Goal: Communication & Community: Answer question/provide support

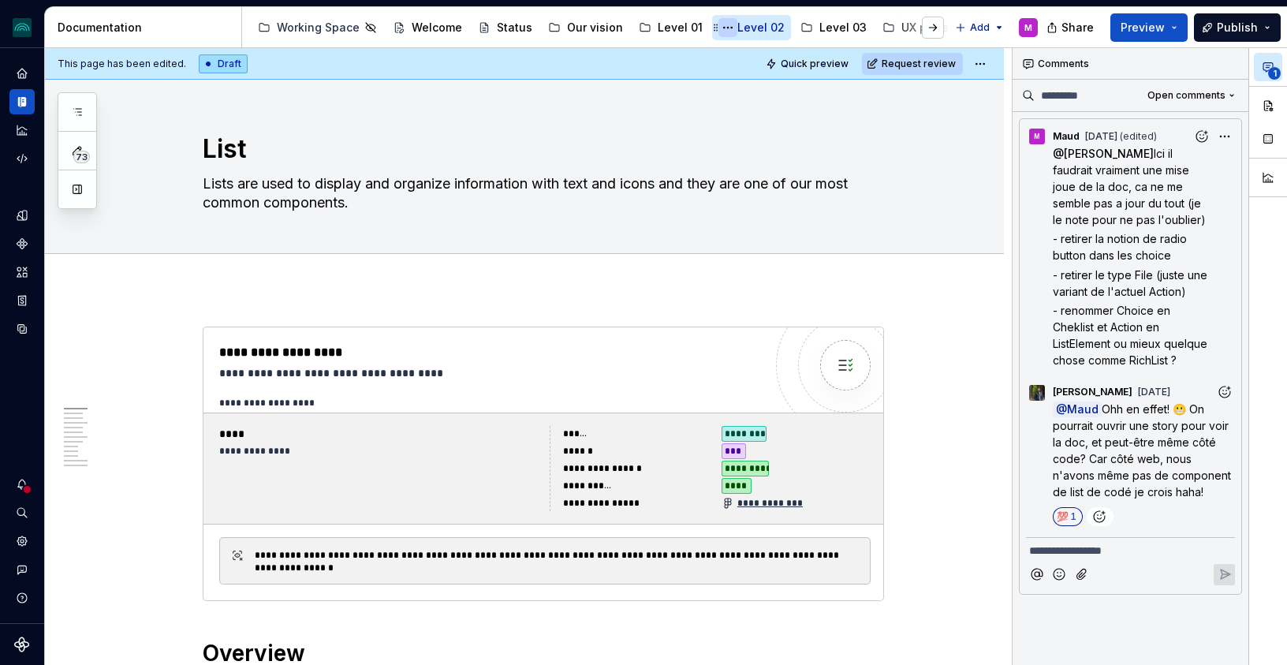
click at [719, 28] on button "Page tree" at bounding box center [728, 27] width 19 height 19
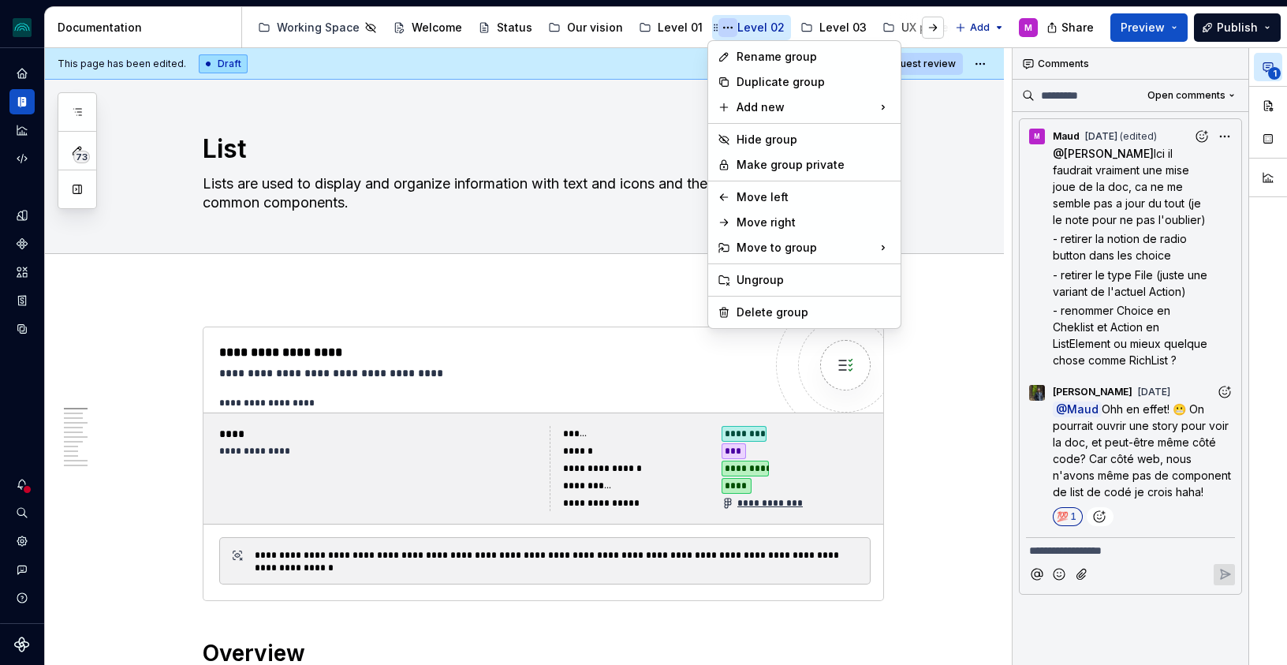
type textarea "*"
click at [81, 107] on div "73 Pages Add Accessibility guide for tree Page tree. Navigate the tree with the…" at bounding box center [77, 150] width 39 height 117
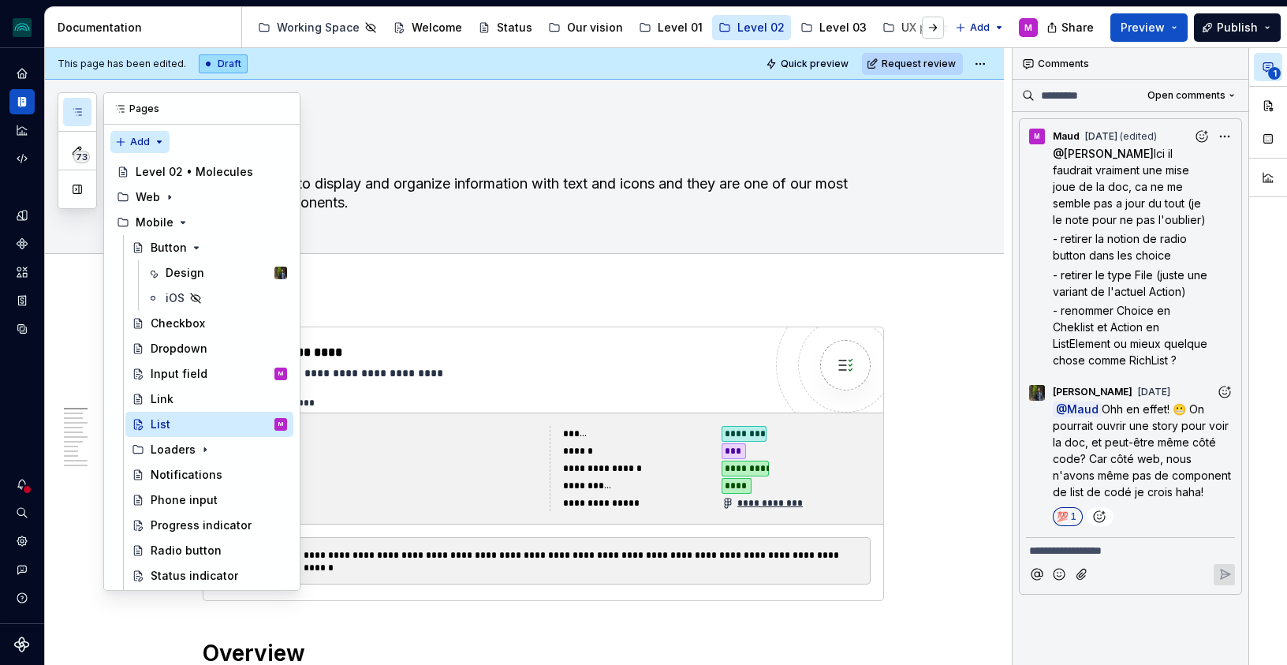
click at [146, 140] on div "73 Pages Add Accessibility guide for tree Page tree. Navigate the tree with the…" at bounding box center [179, 341] width 243 height 498
click at [153, 168] on div "New page" at bounding box center [191, 173] width 103 height 16
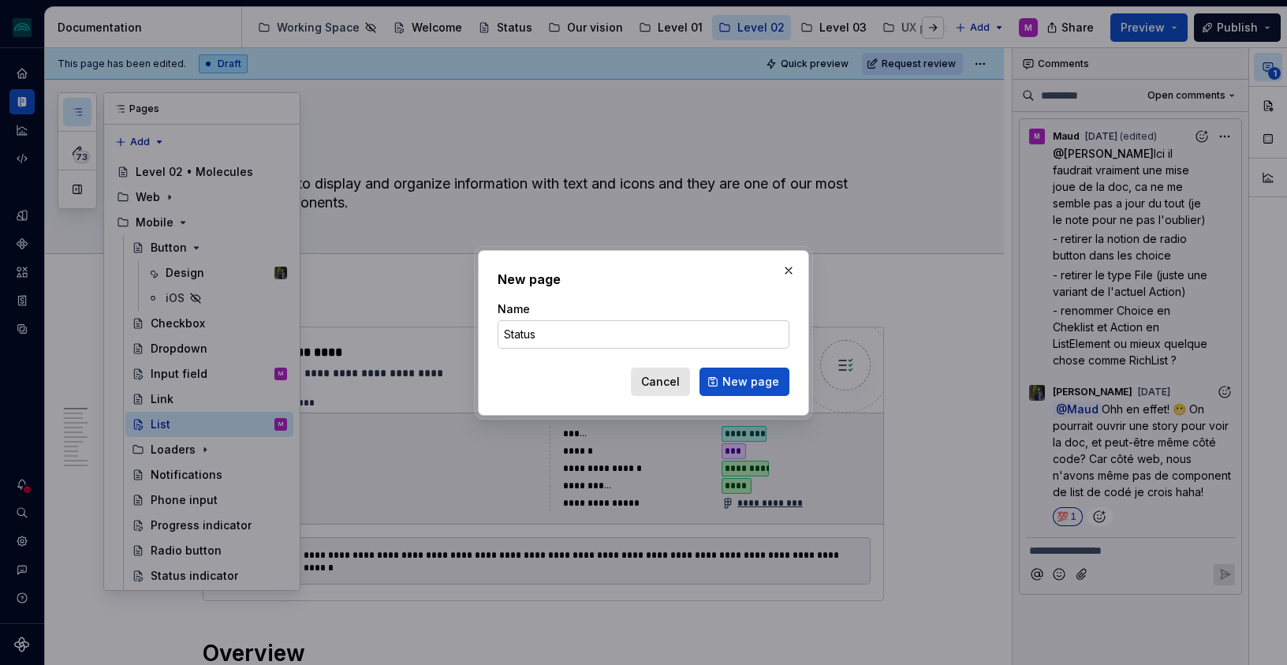
type input "Status"
click at [728, 292] on div "New page Name Status Cancel New page" at bounding box center [644, 333] width 292 height 126
click at [672, 378] on span "Cancel" at bounding box center [660, 382] width 39 height 16
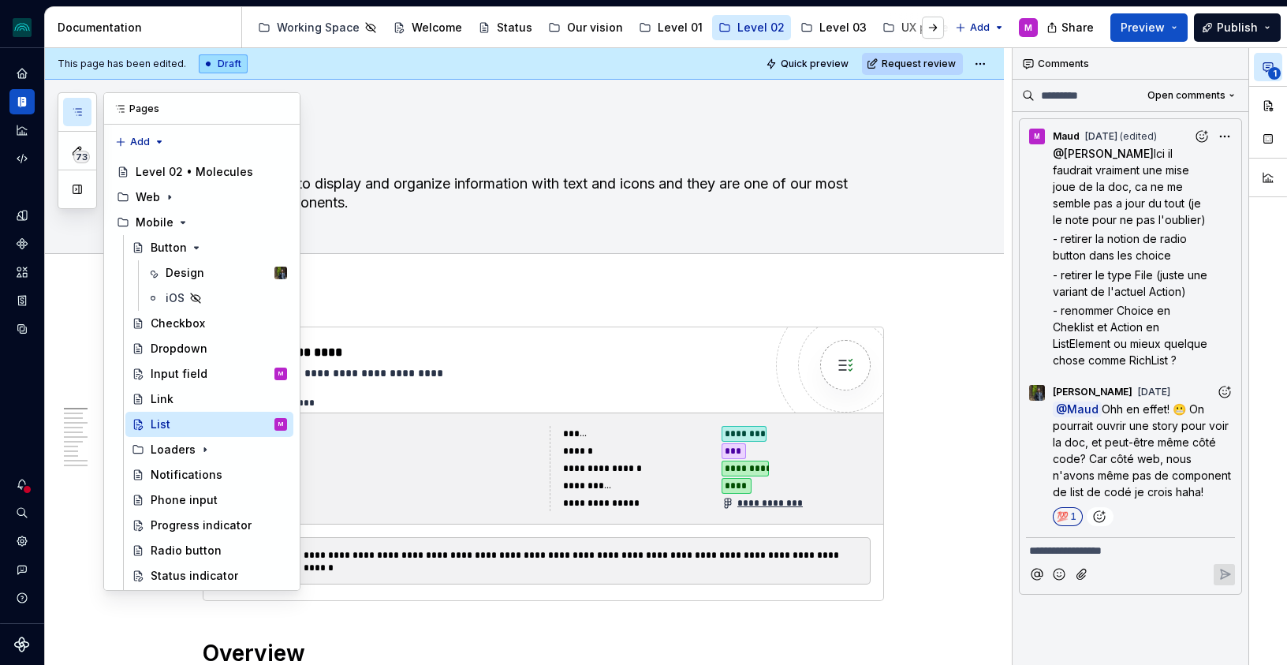
click at [84, 105] on button "button" at bounding box center [77, 112] width 28 height 28
click at [177, 580] on div "Status indicator" at bounding box center [195, 576] width 88 height 16
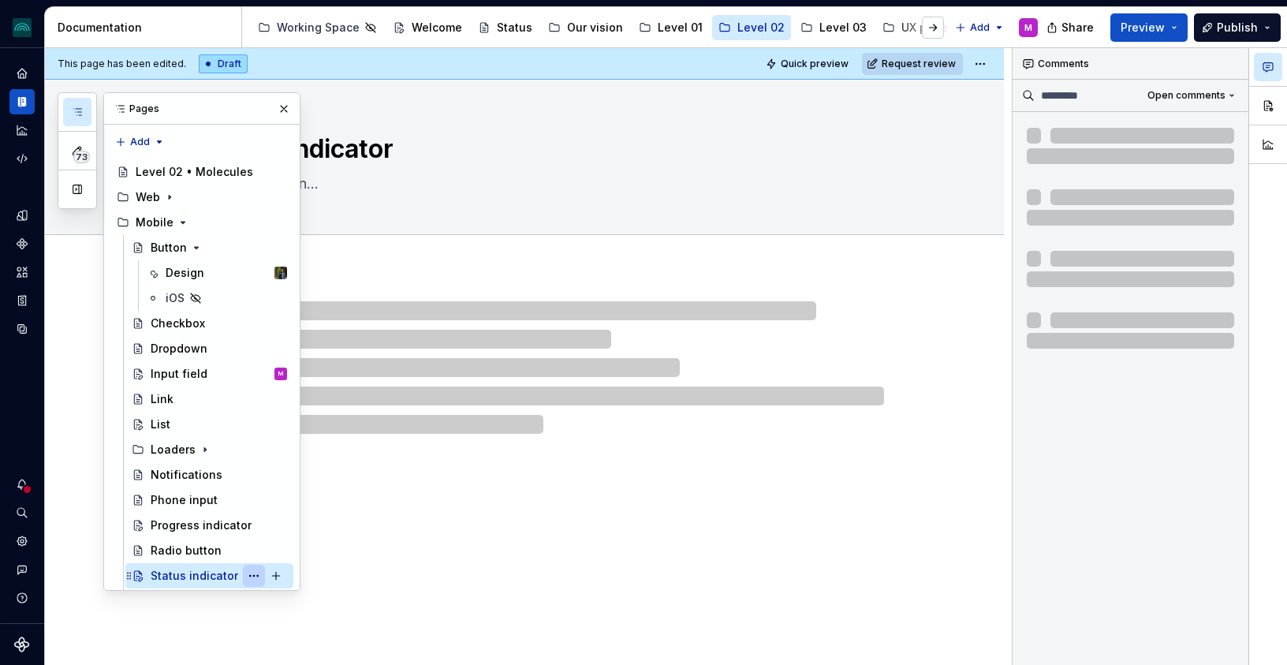
click at [252, 576] on button "Page tree" at bounding box center [254, 576] width 22 height 22
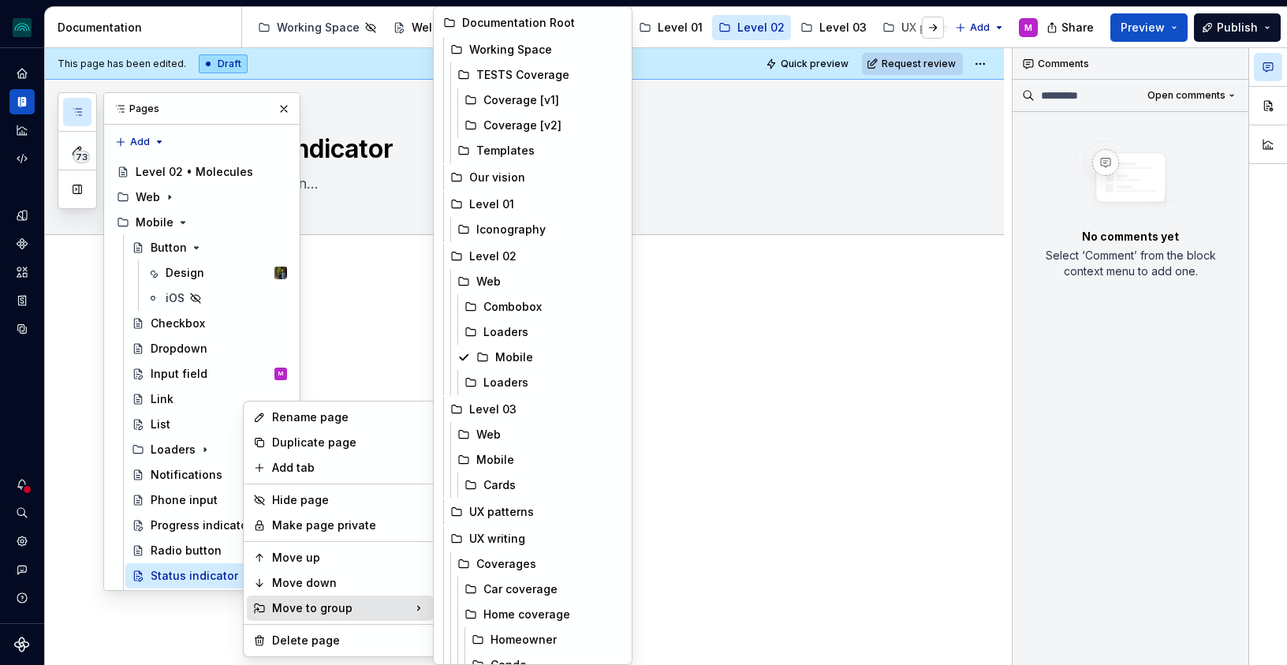
click at [772, 394] on html "iceberg M Design system data Documentation Accessibility guide for tree Page tr…" at bounding box center [643, 332] width 1287 height 665
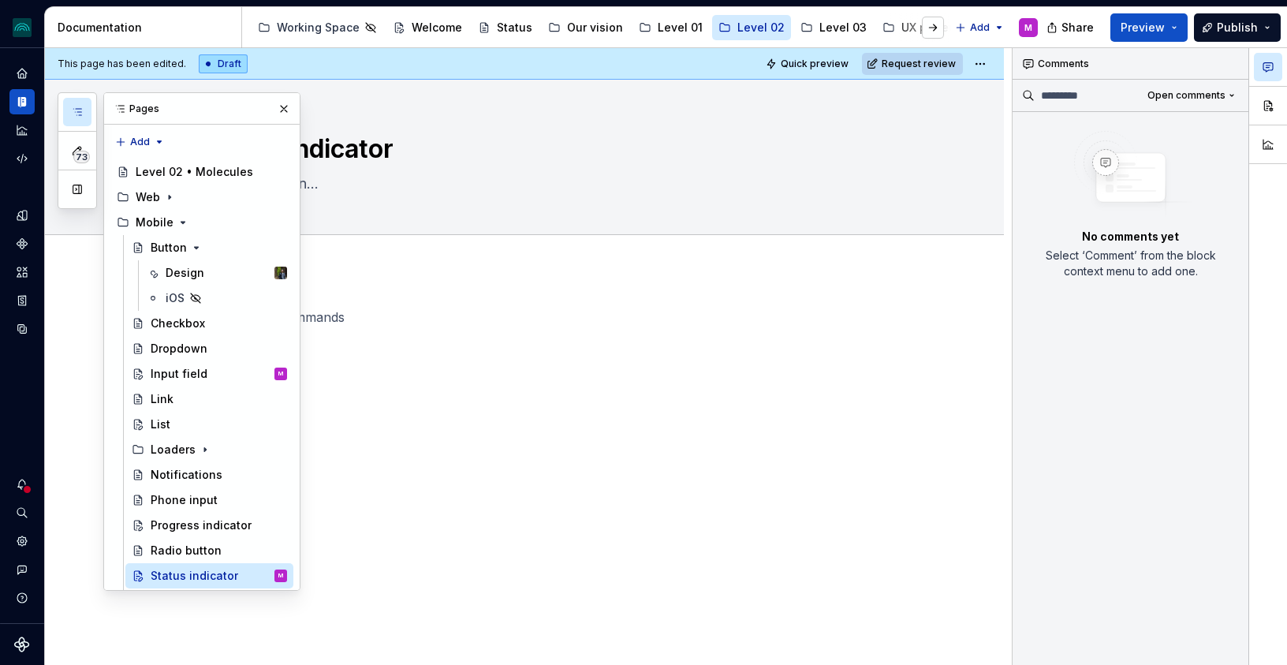
click at [668, 363] on div at bounding box center [543, 338] width 681 height 60
click at [540, 125] on div "Status indicator" at bounding box center [543, 157] width 681 height 155
click at [286, 104] on button "button" at bounding box center [284, 109] width 22 height 22
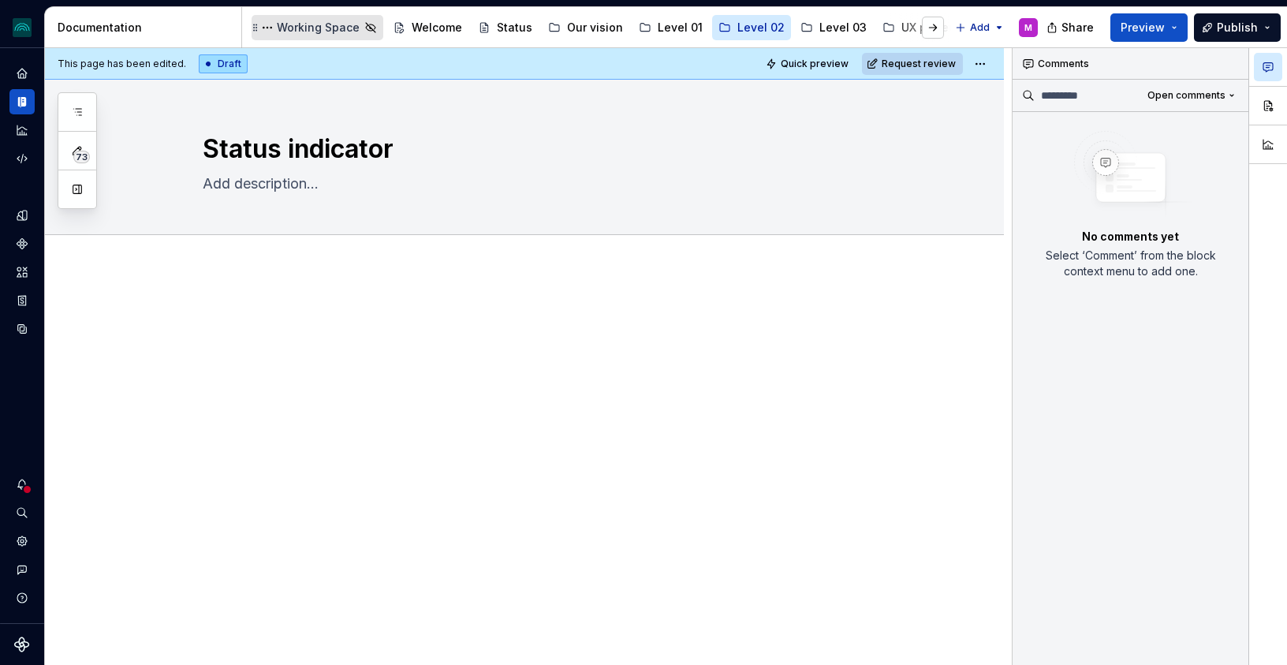
type textarea "*"
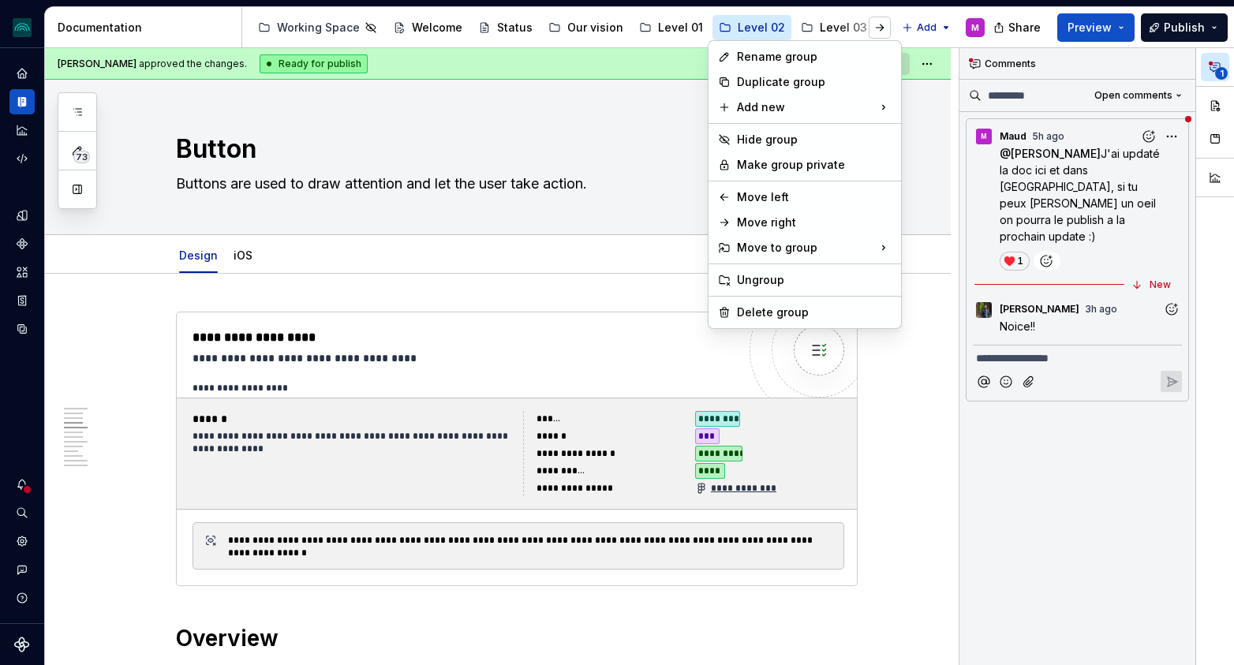
scroll to position [897, 0]
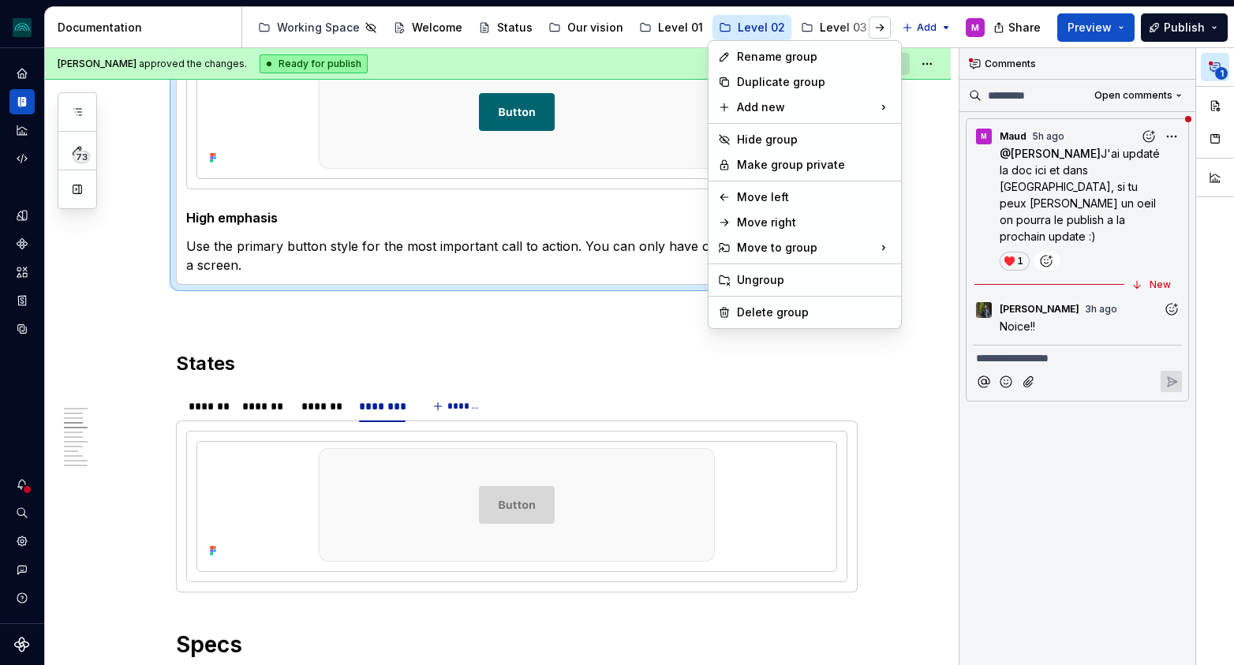
click at [1100, 304] on div "**********" at bounding box center [1096, 357] width 274 height 618
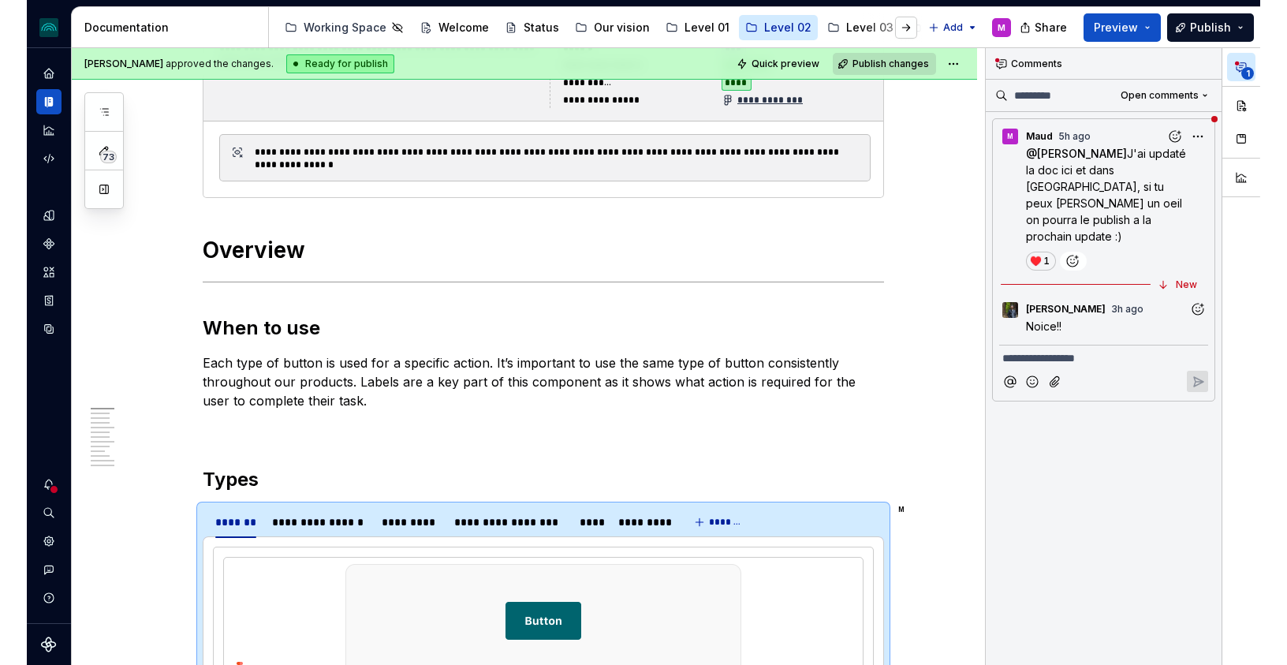
scroll to position [0, 0]
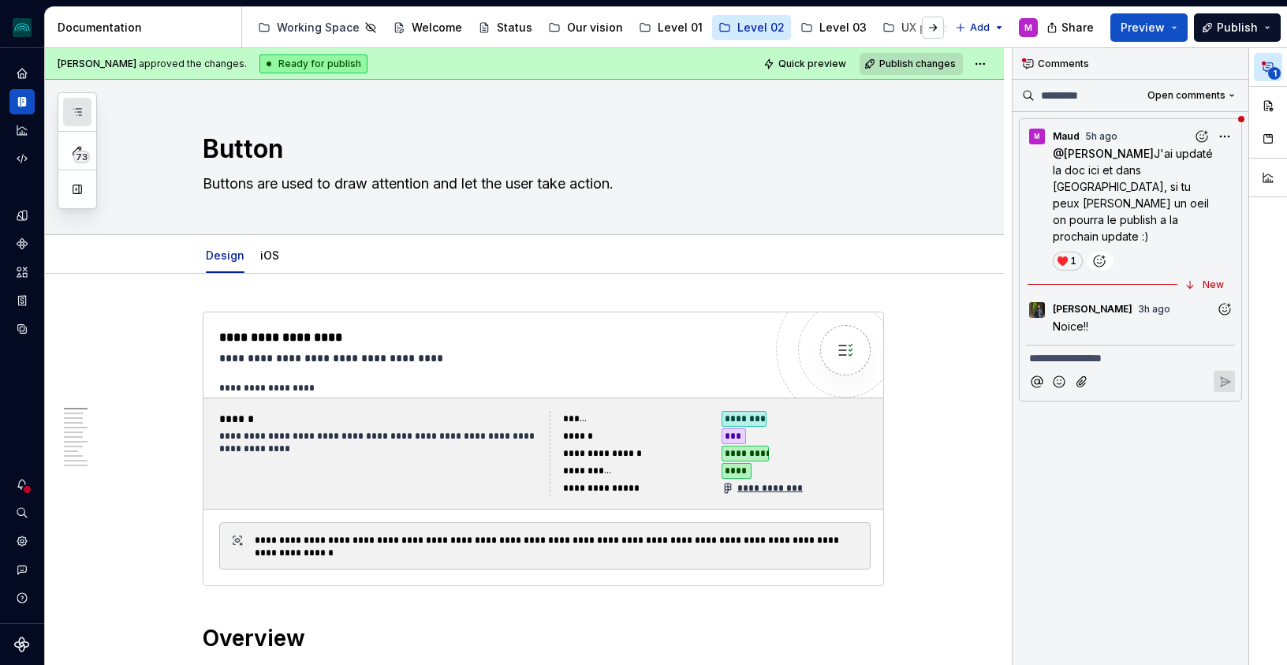
click at [69, 110] on button "button" at bounding box center [77, 112] width 28 height 28
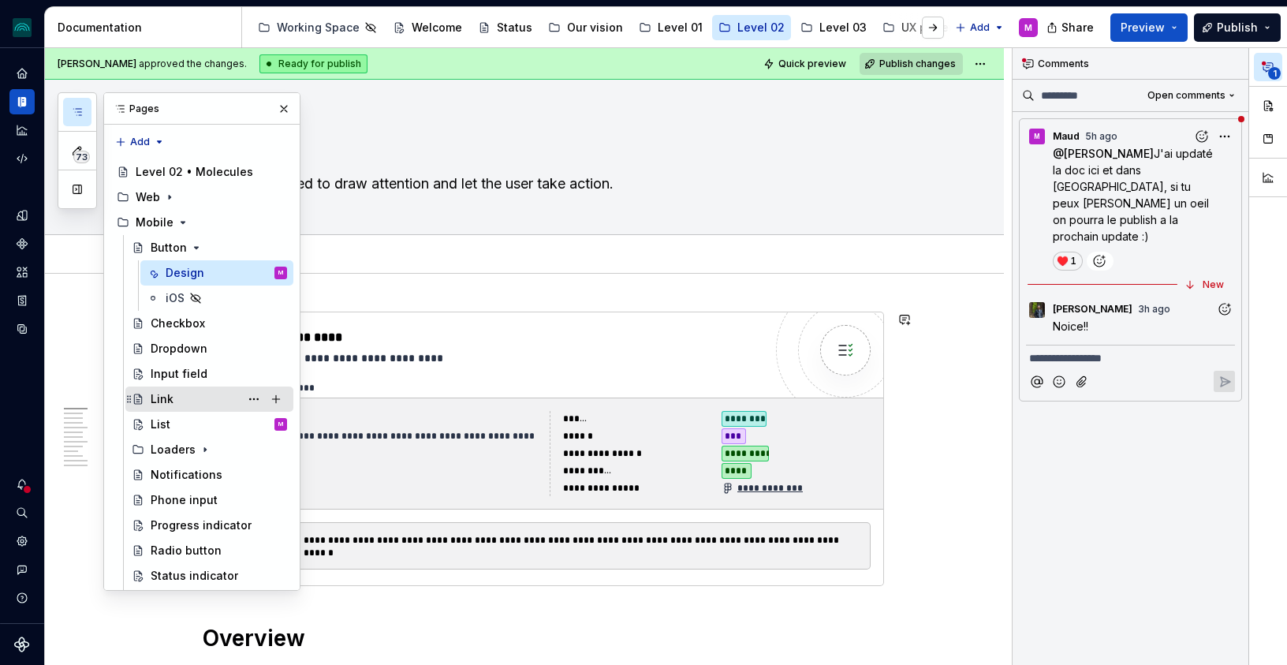
click at [168, 394] on div "Link" at bounding box center [162, 399] width 23 height 16
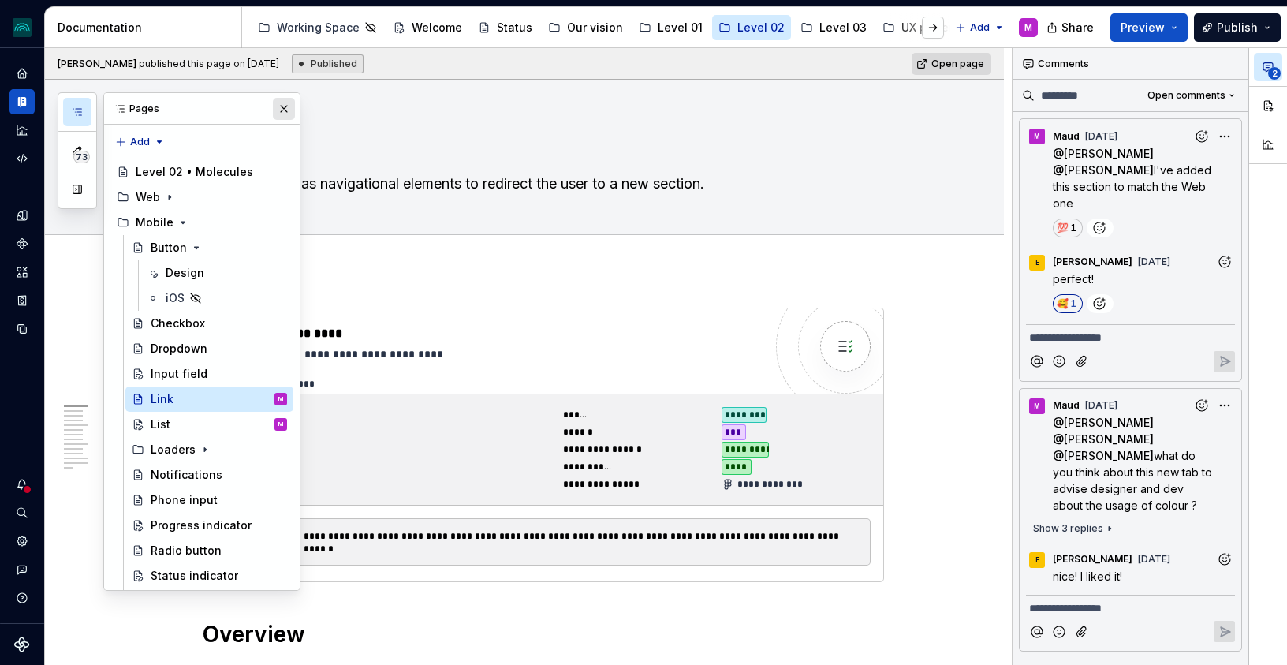
click at [283, 115] on button "button" at bounding box center [284, 109] width 22 height 22
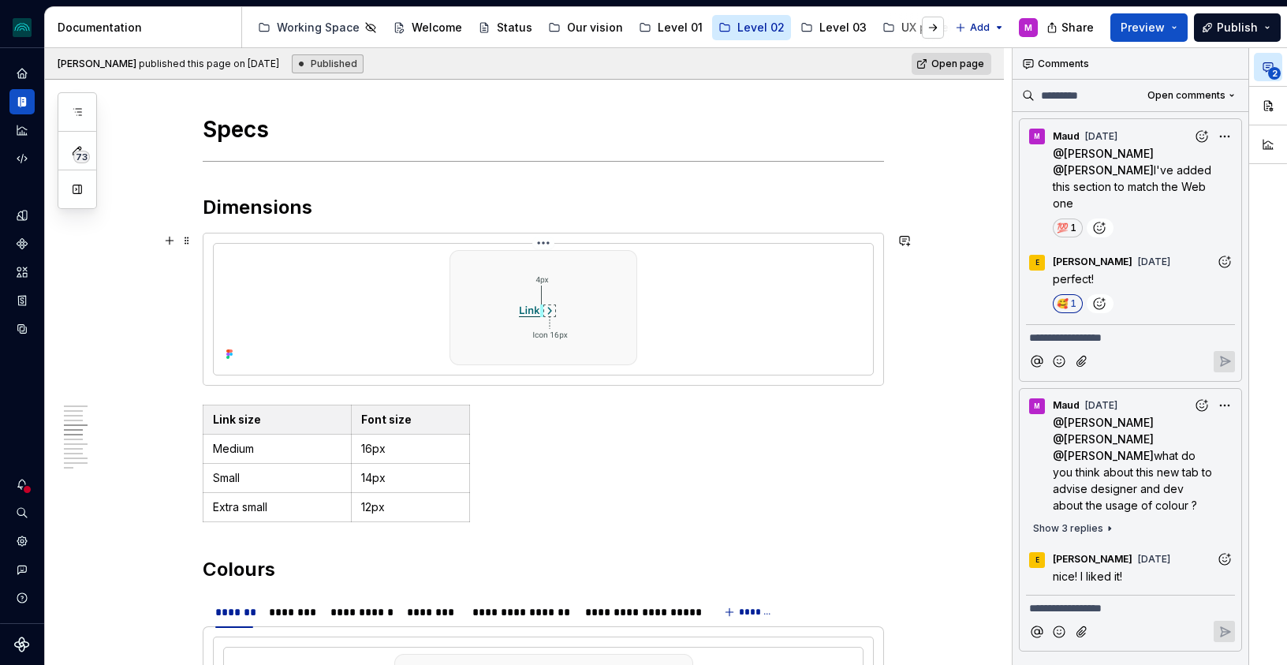
scroll to position [1408, 0]
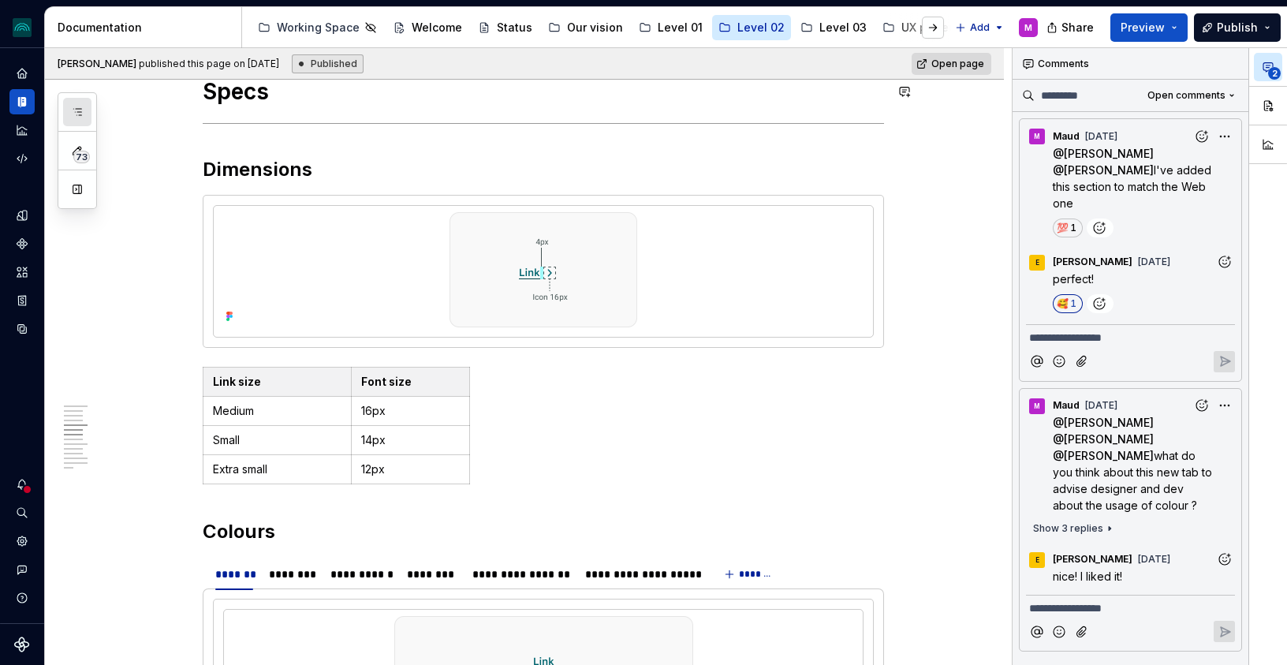
click at [71, 116] on icon "button" at bounding box center [77, 112] width 13 height 13
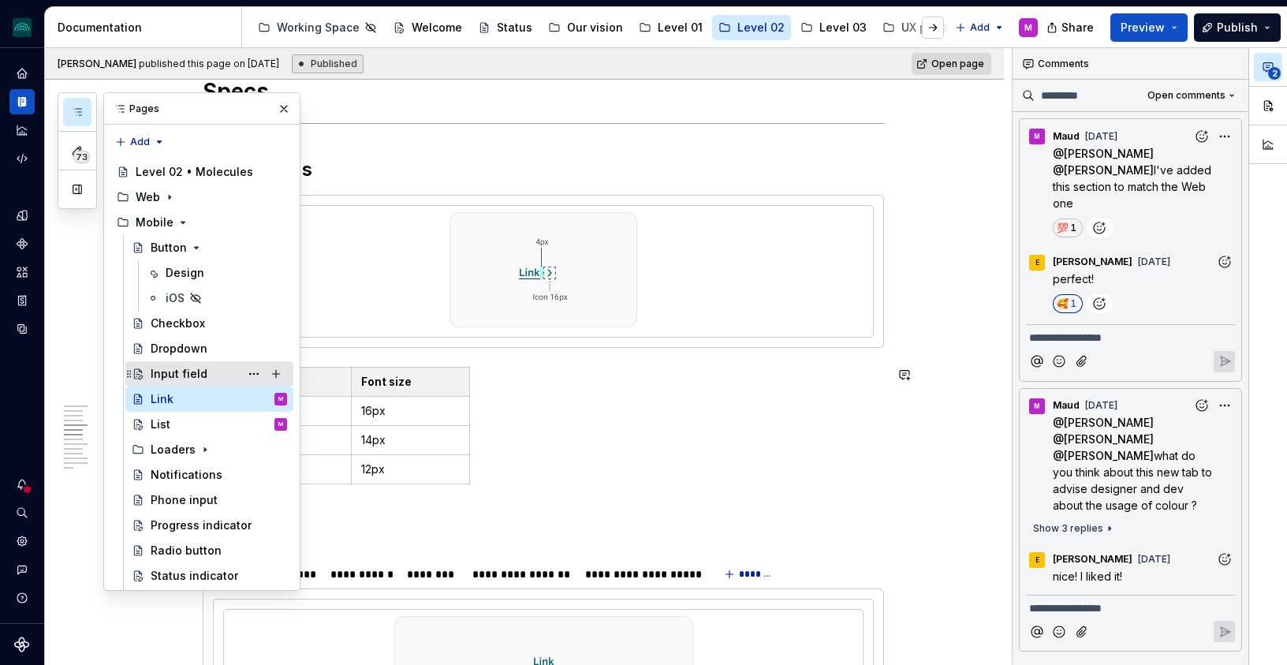
click at [197, 371] on div "Input field" at bounding box center [179, 374] width 57 height 16
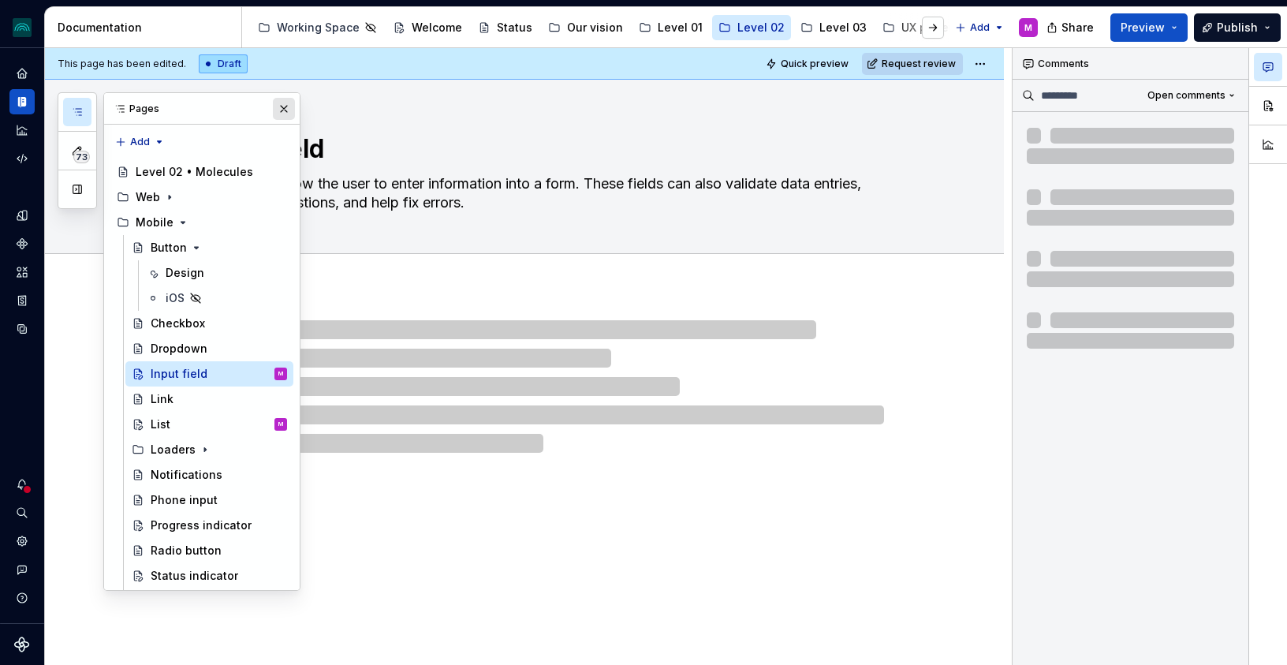
click at [286, 107] on button "button" at bounding box center [284, 109] width 22 height 22
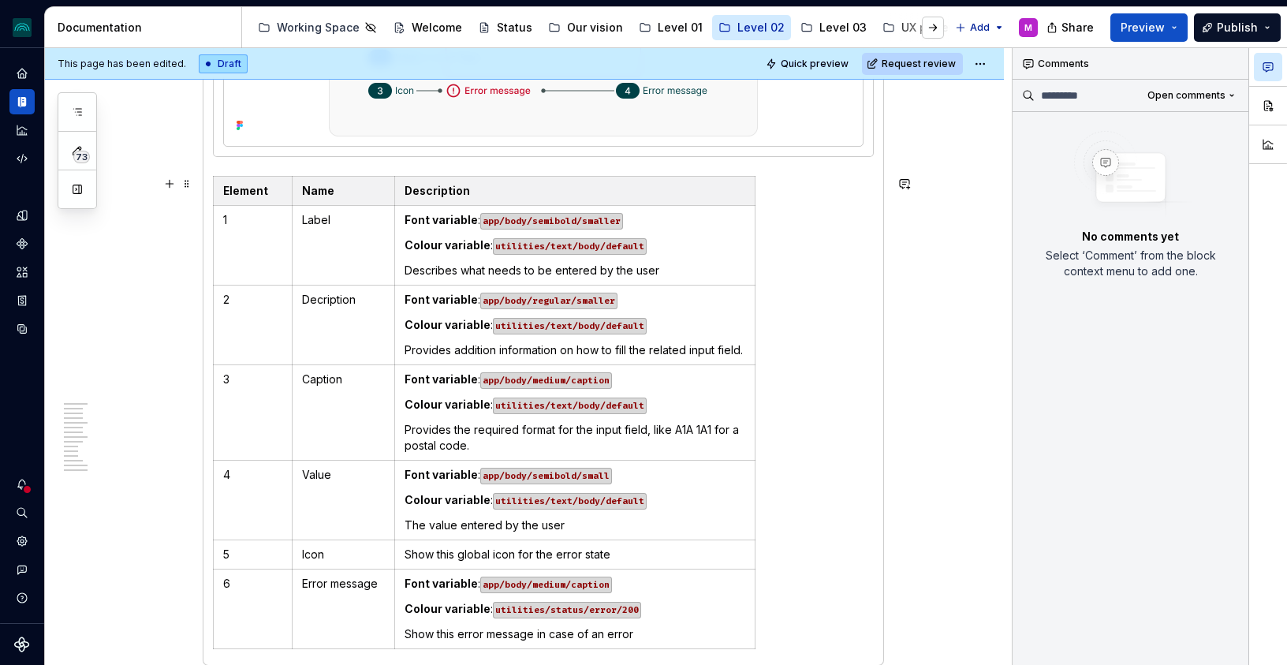
scroll to position [2769, 0]
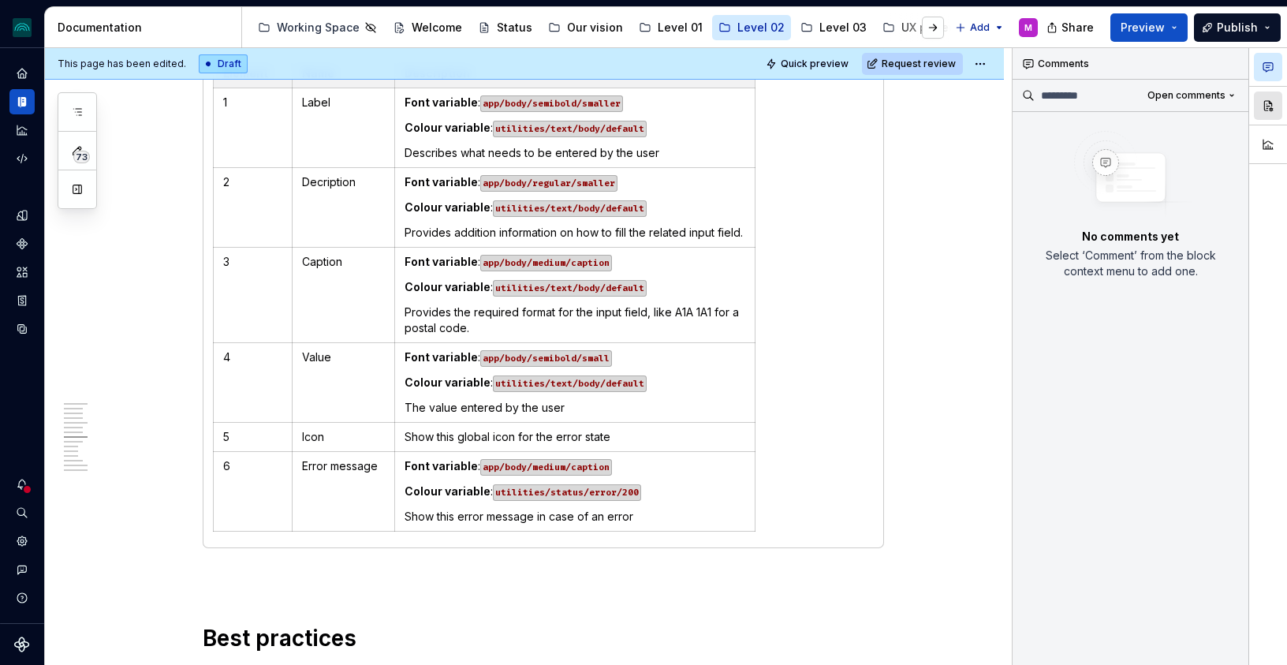
click at [1233, 110] on button "button" at bounding box center [1268, 105] width 28 height 28
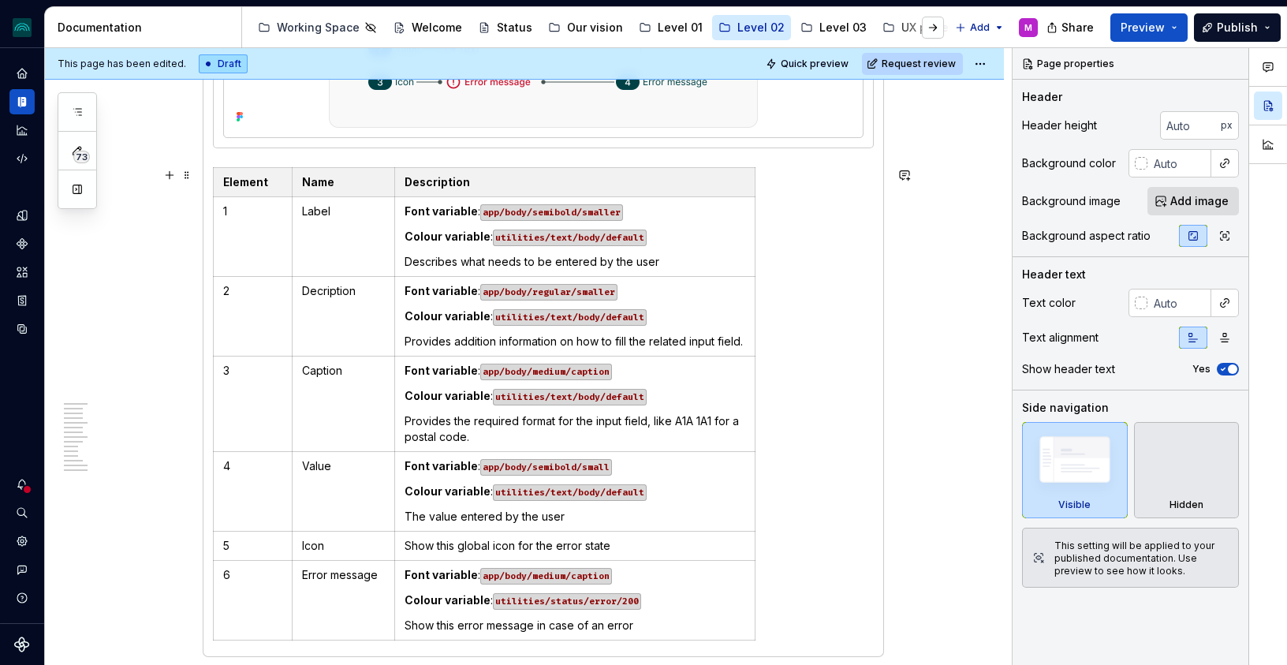
scroll to position [2645, 0]
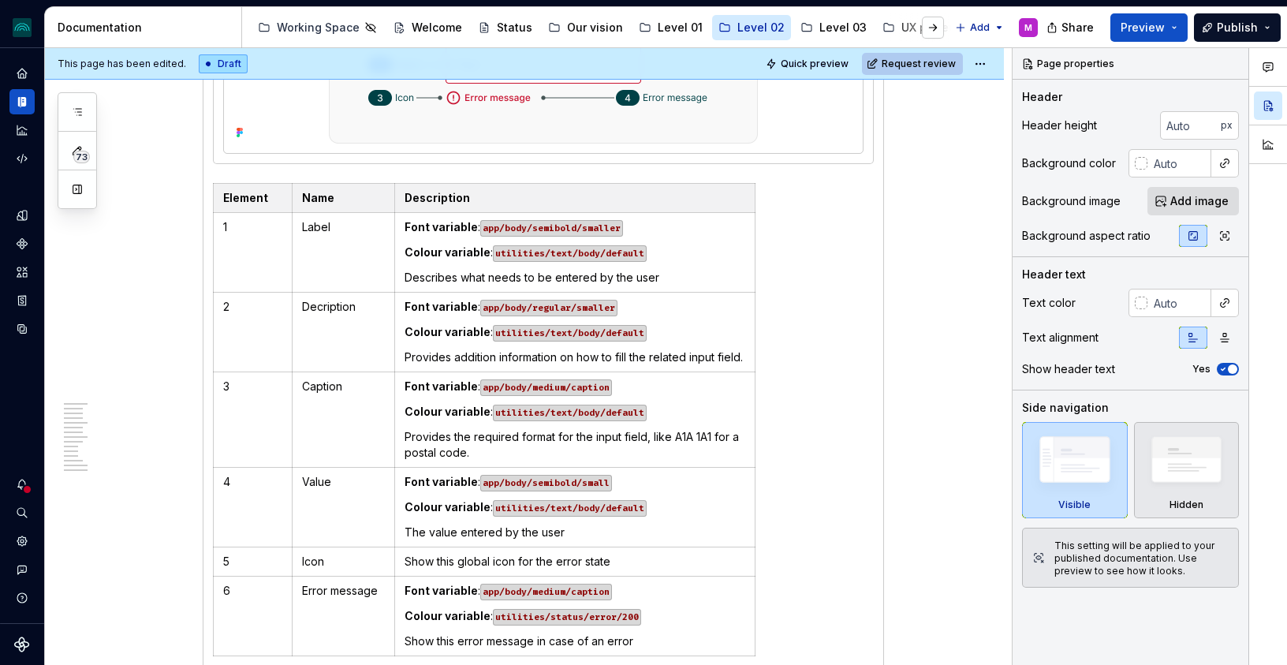
click at [909, 69] on span "Request review" at bounding box center [919, 64] width 74 height 13
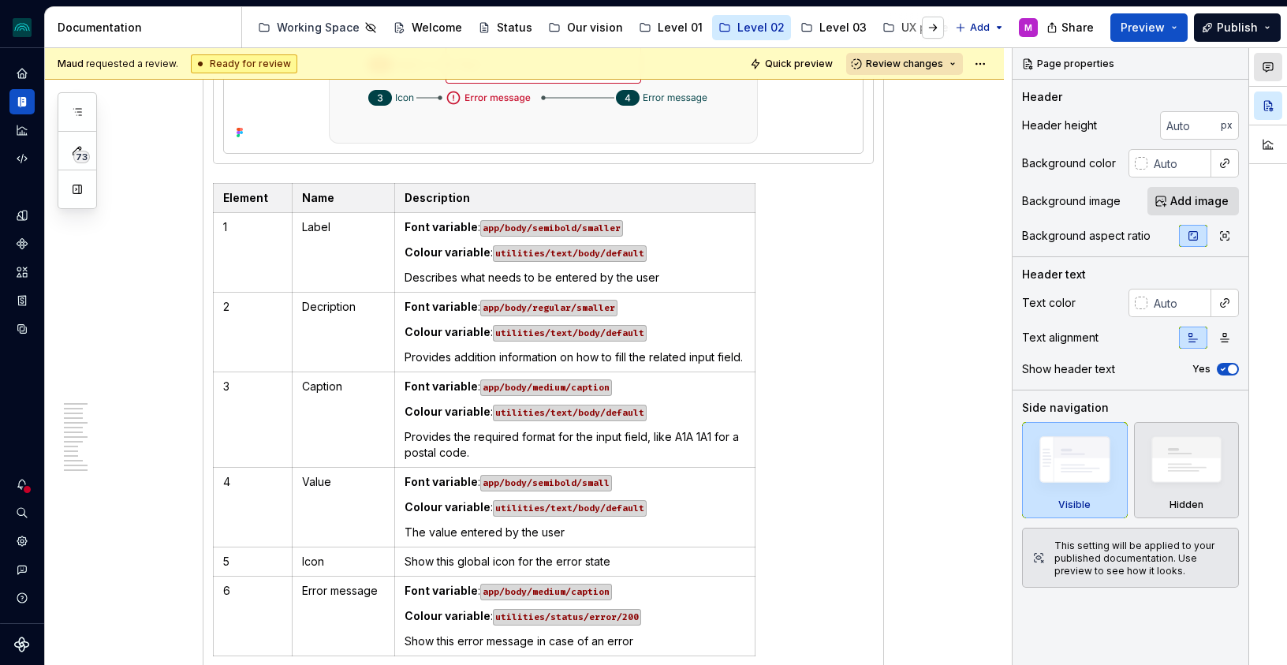
click at [1233, 69] on icon "button" at bounding box center [1268, 67] width 13 height 13
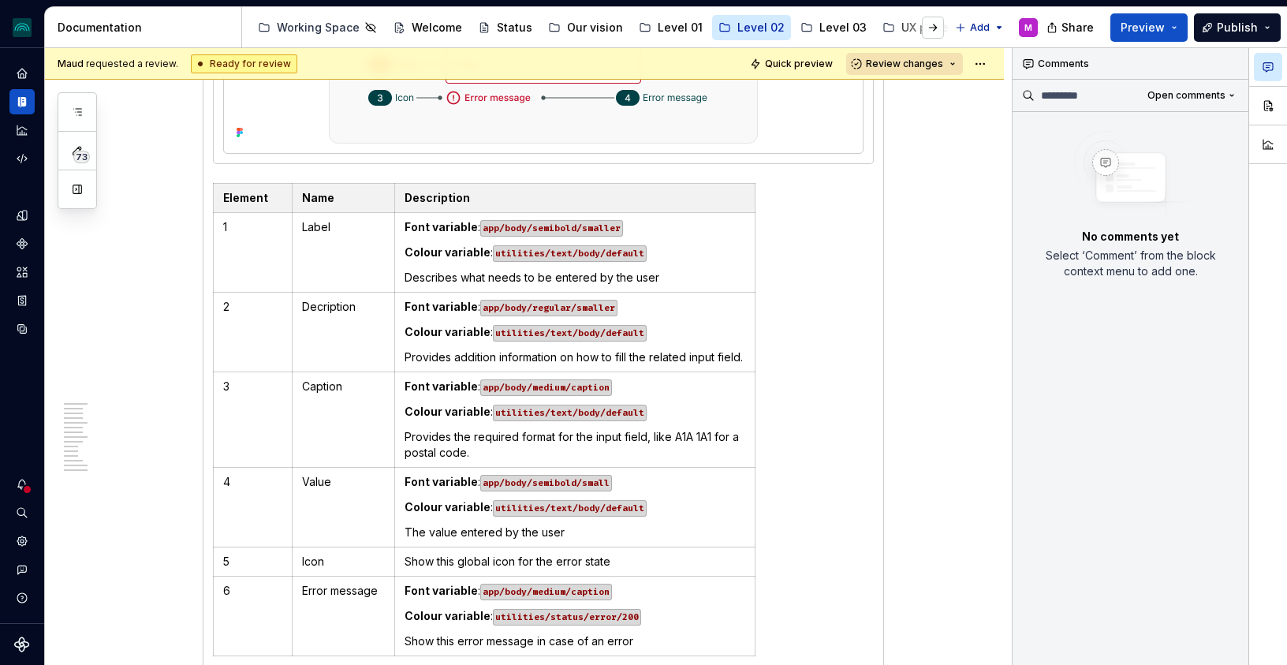
type textarea "*"
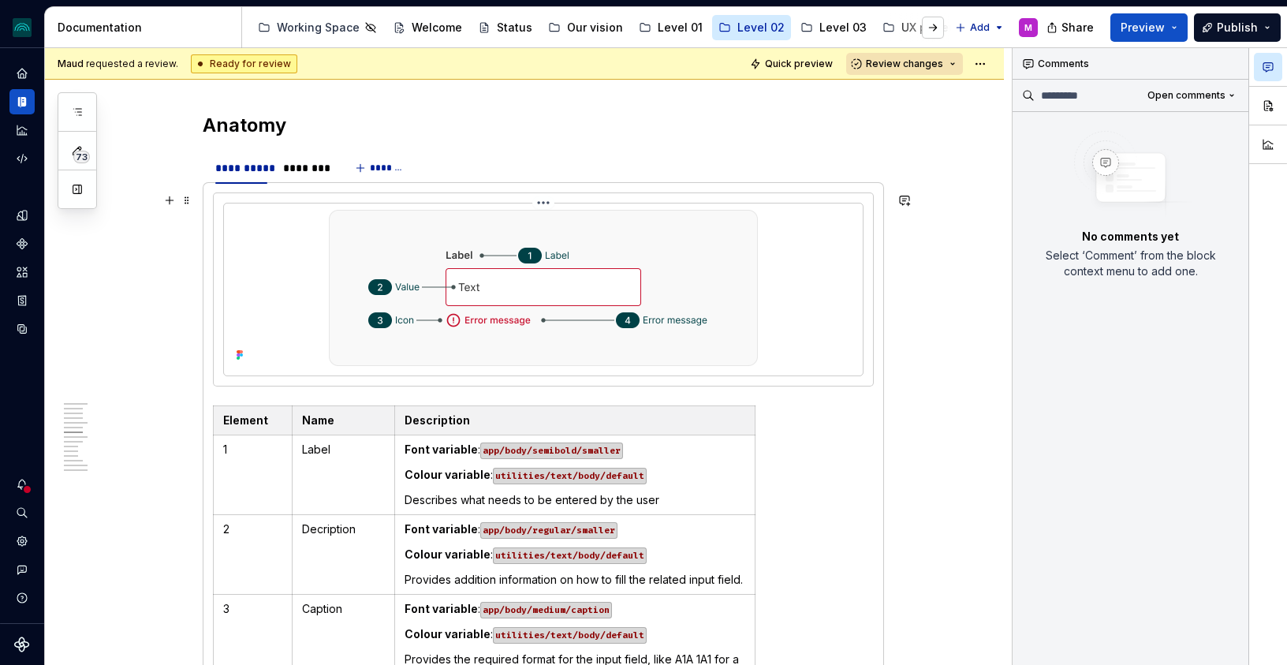
scroll to position [2415, 0]
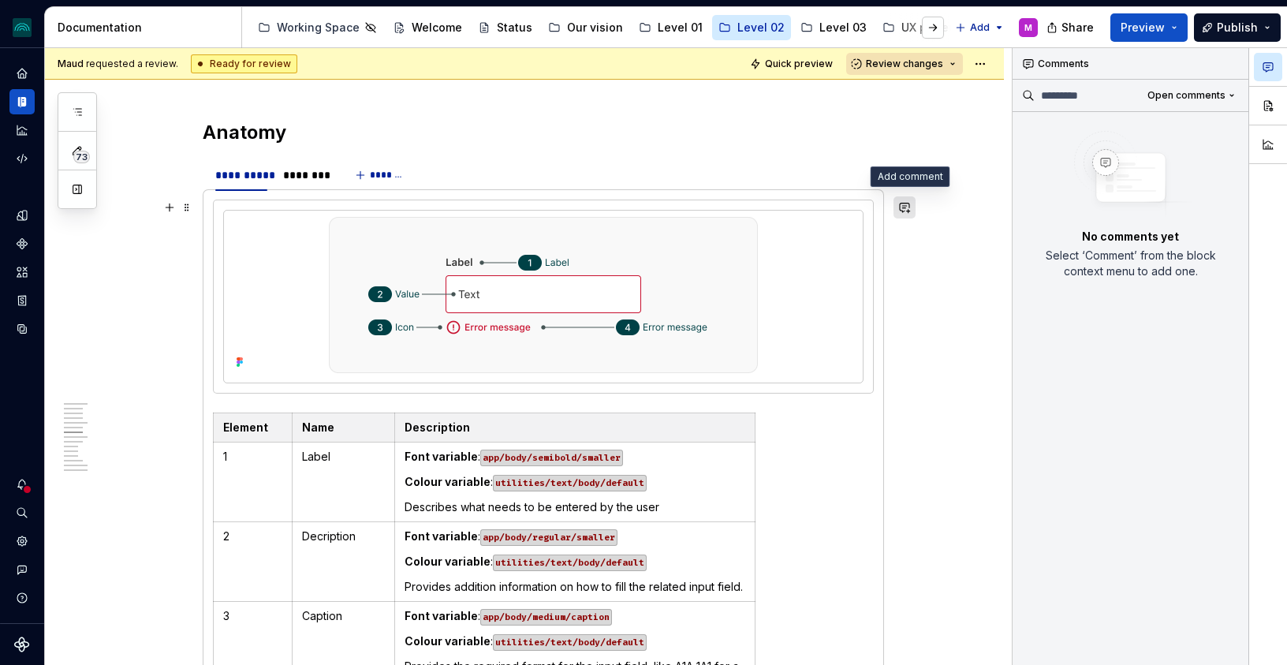
click at [909, 210] on button "button" at bounding box center [905, 207] width 22 height 22
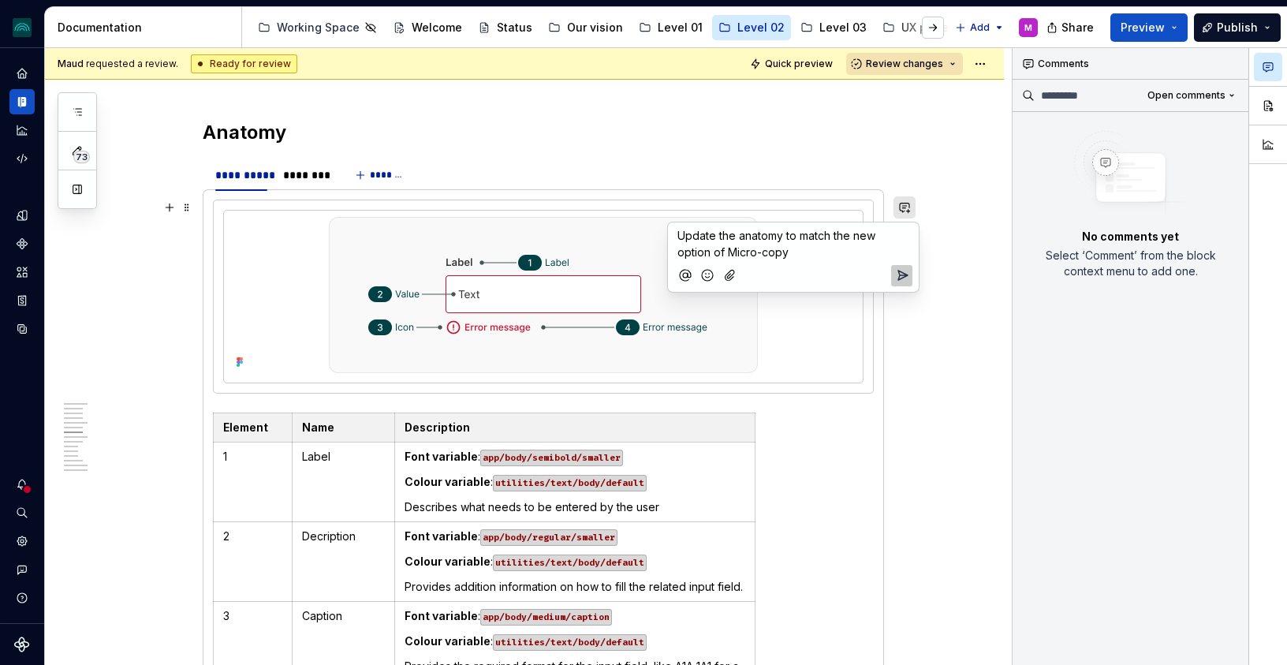
type textarea "*"
click at [1200, 101] on span "Open comments" at bounding box center [1187, 95] width 78 height 13
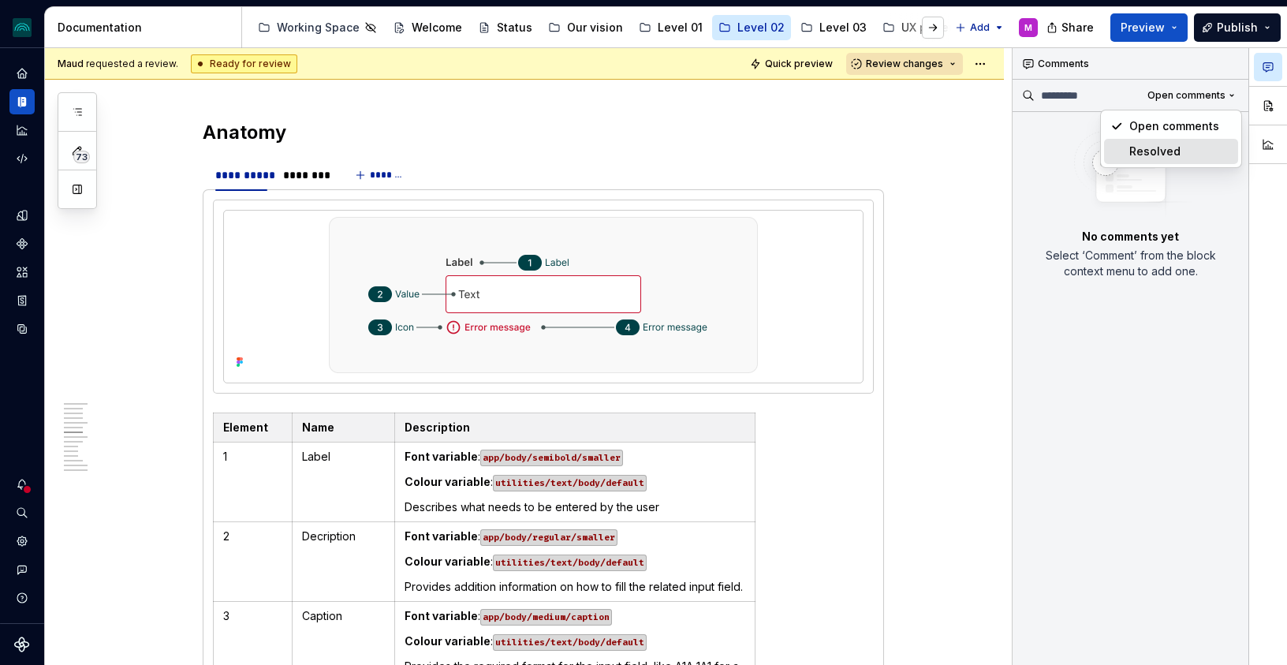
click at [1158, 156] on div "Resolved" at bounding box center [1180, 152] width 103 height 16
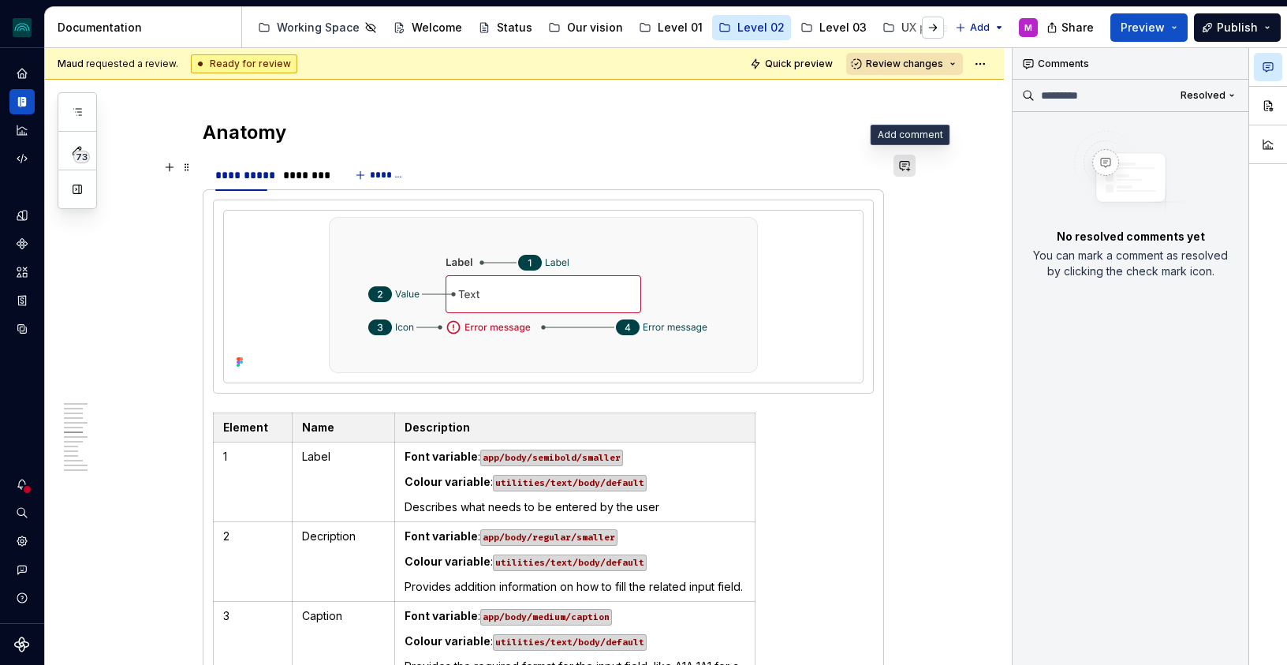
click at [913, 166] on button "button" at bounding box center [905, 166] width 22 height 22
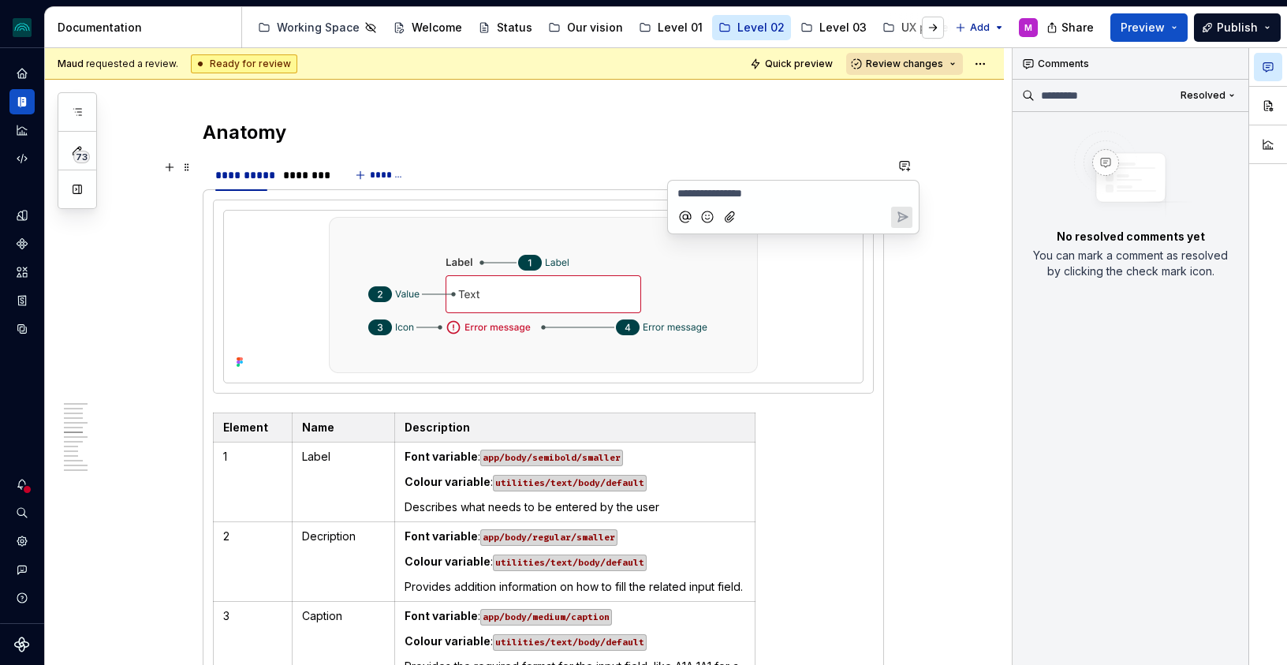
click at [752, 122] on h2 "Anatomy" at bounding box center [543, 132] width 681 height 25
click at [963, 61] on button "Review changes" at bounding box center [904, 64] width 117 height 22
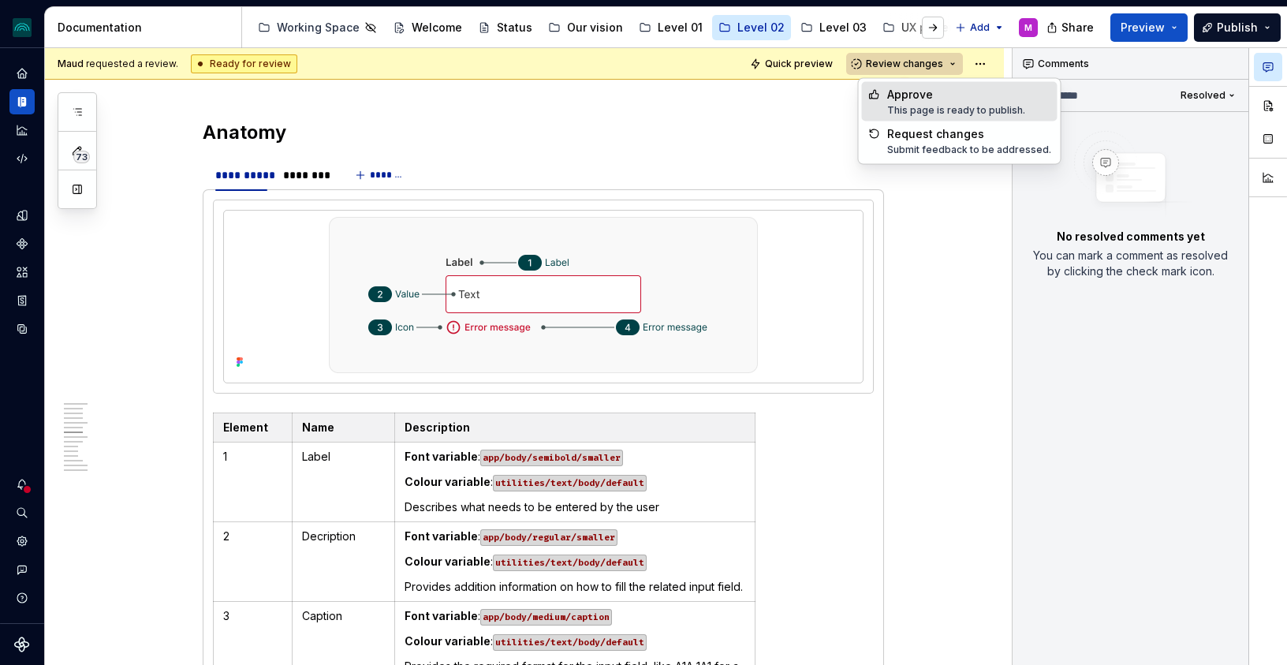
click at [963, 61] on button "Review changes" at bounding box center [904, 64] width 117 height 22
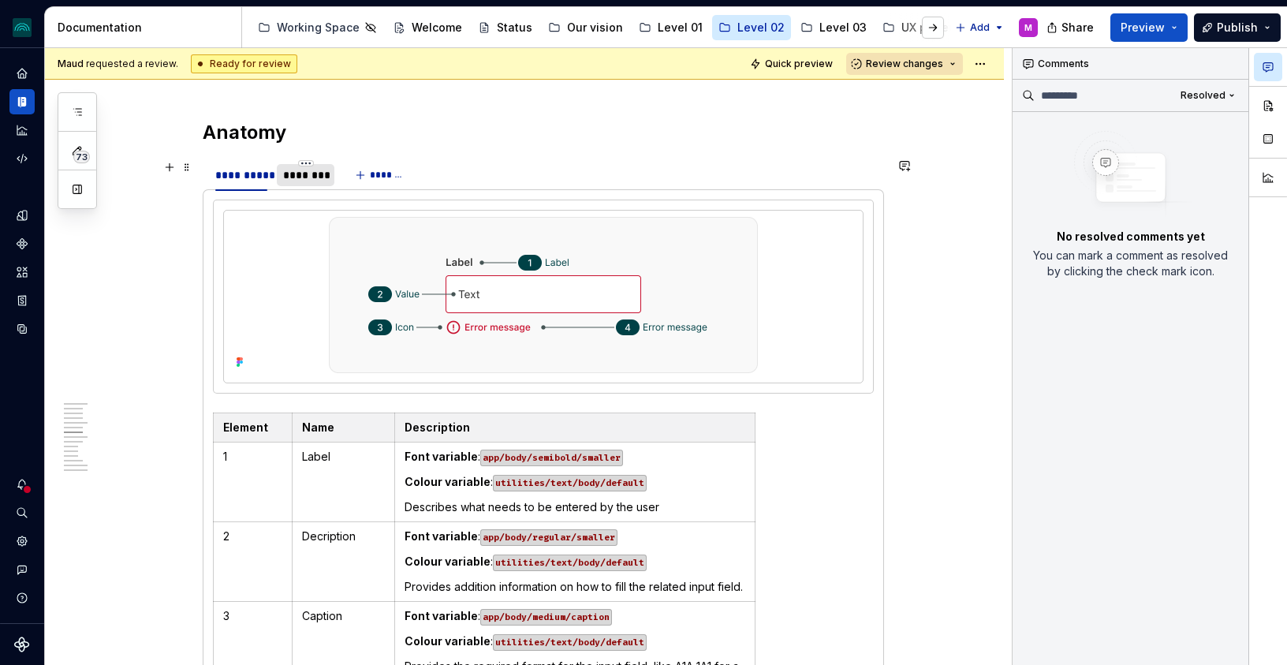
click at [313, 173] on div "********" at bounding box center [305, 175] width 45 height 16
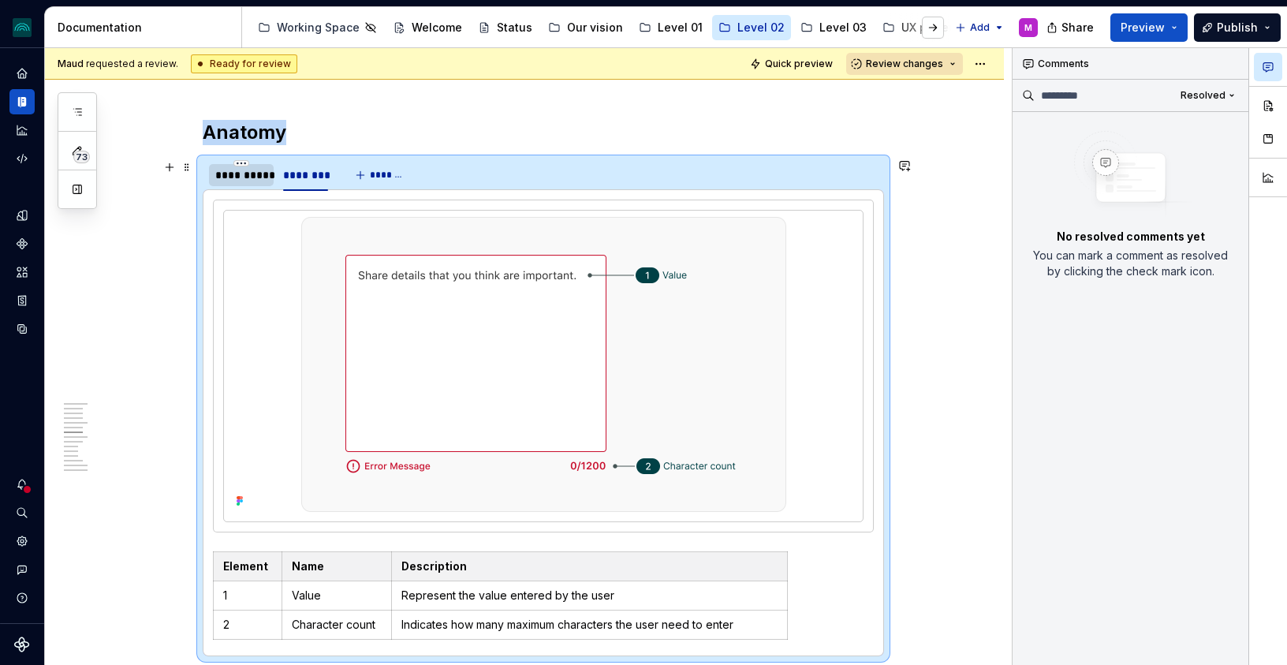
click at [252, 174] on div "**********" at bounding box center [241, 175] width 52 height 16
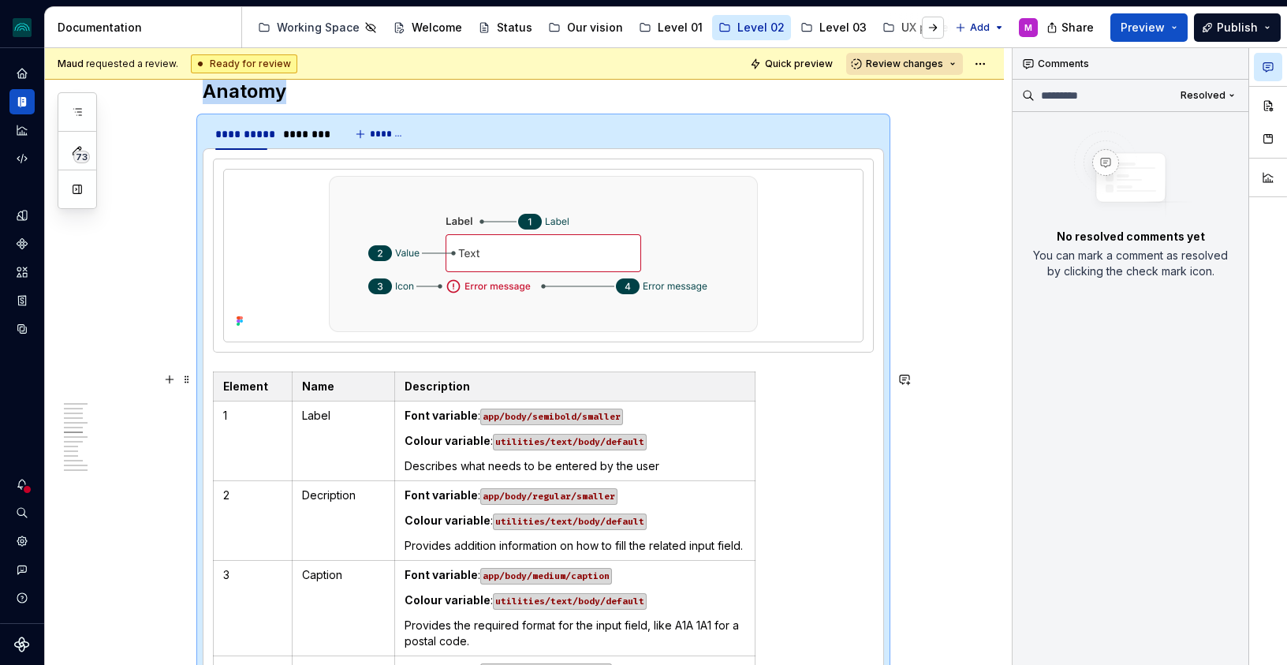
scroll to position [2442, 0]
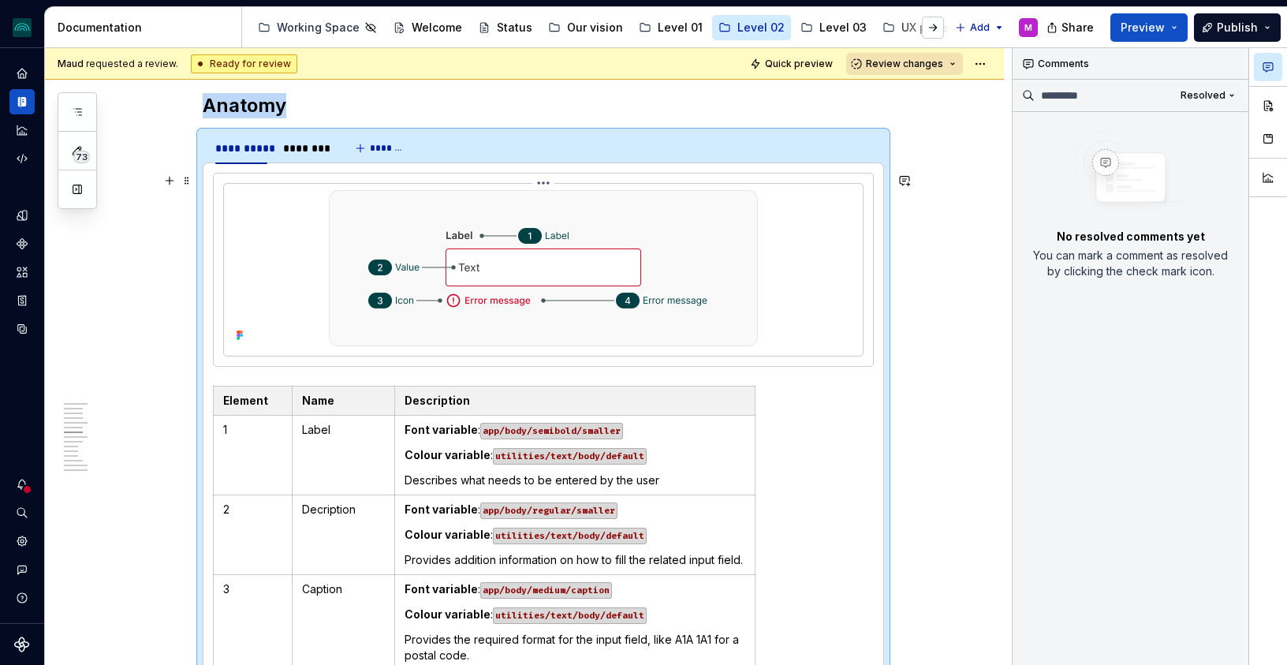
click at [572, 310] on img at bounding box center [543, 268] width 429 height 156
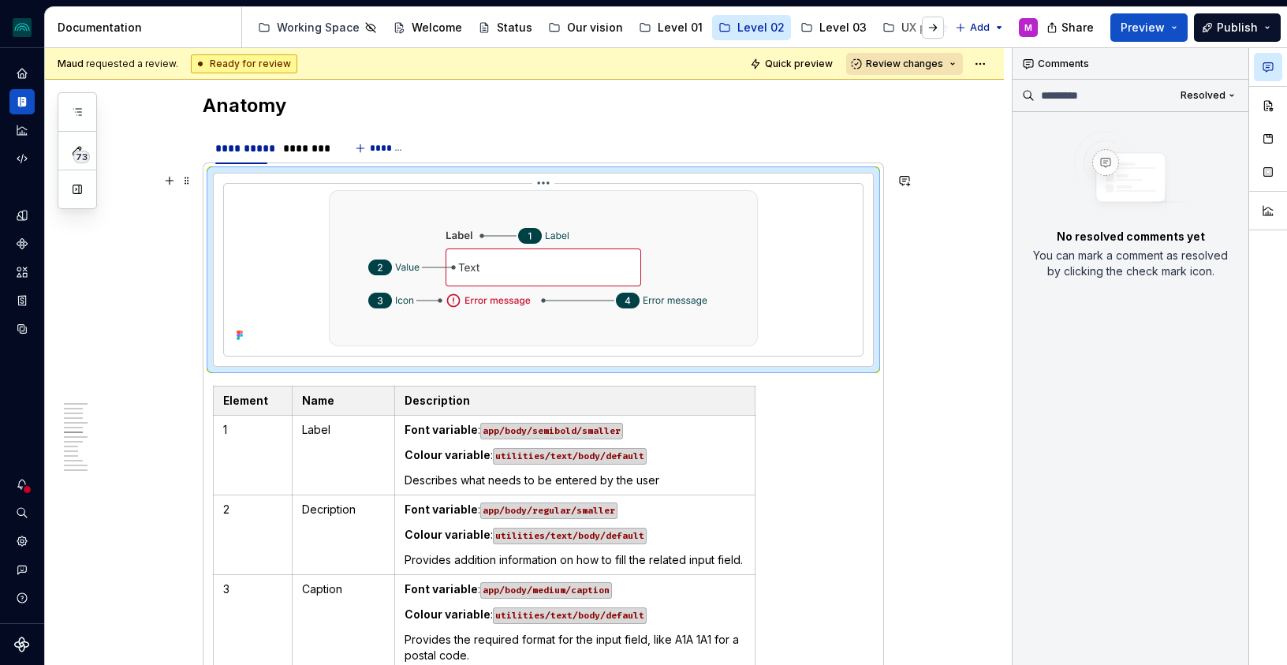
type textarea "*"
click at [916, 136] on button "button" at bounding box center [905, 139] width 22 height 22
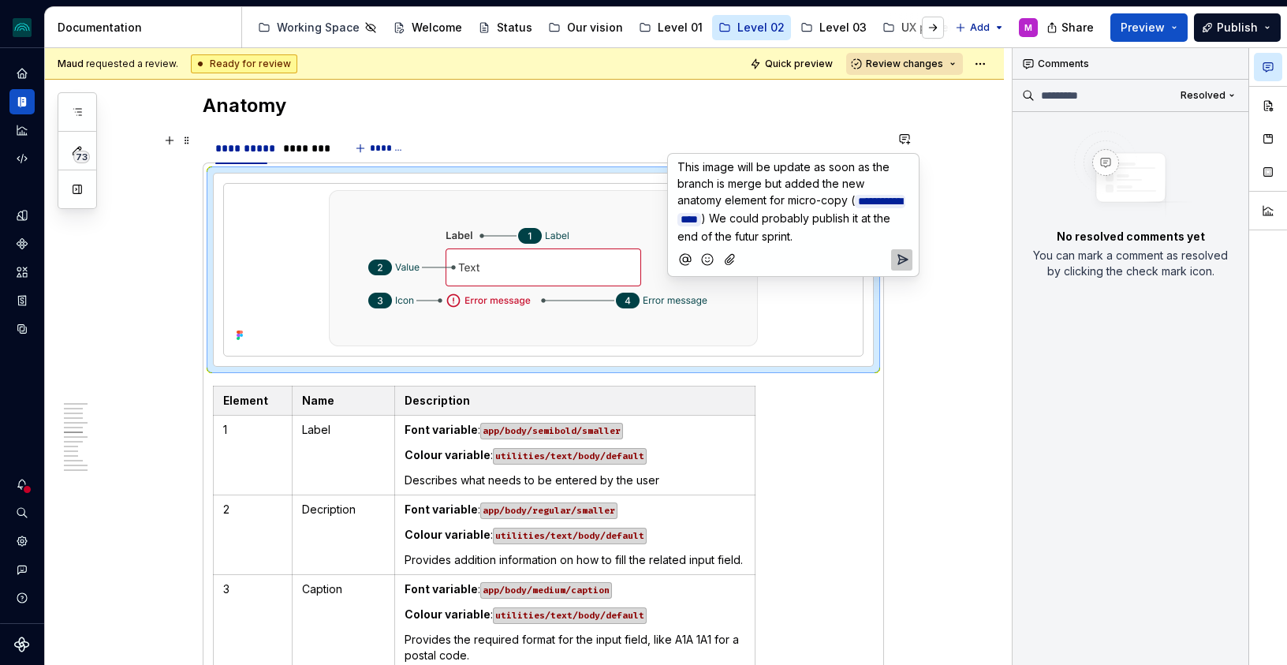
click at [901, 258] on icon "Send" at bounding box center [902, 260] width 16 height 16
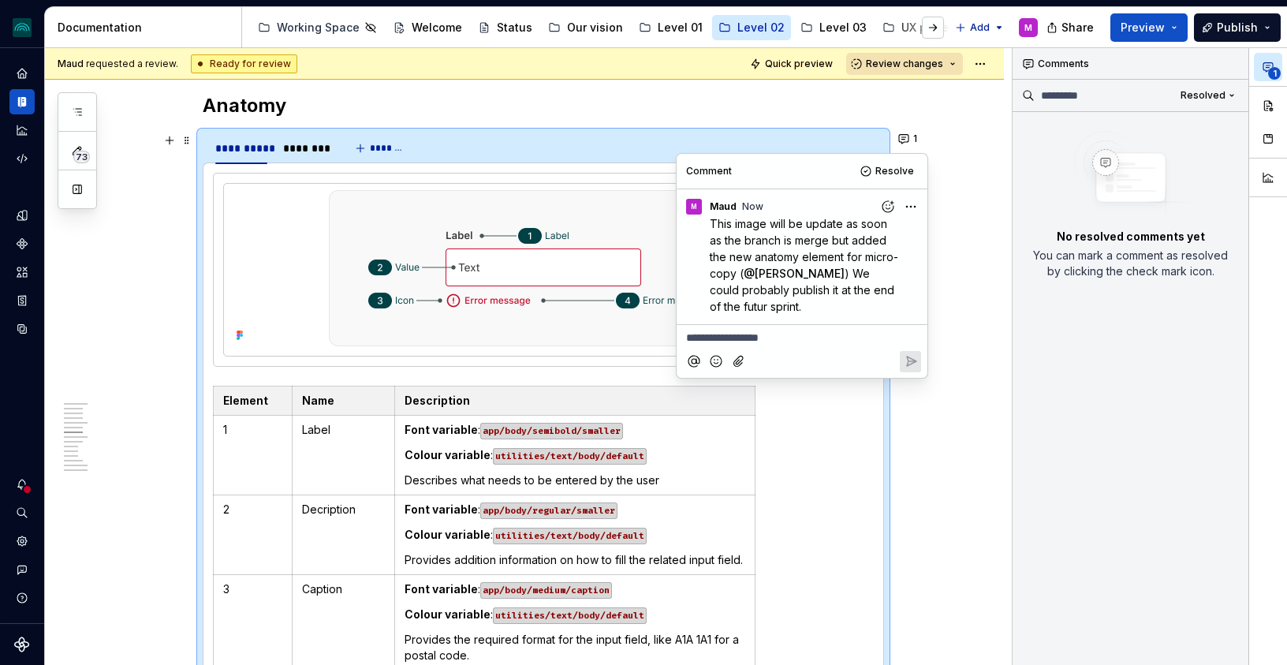
click at [1004, 292] on div "**********" at bounding box center [524, 560] width 959 height 5426
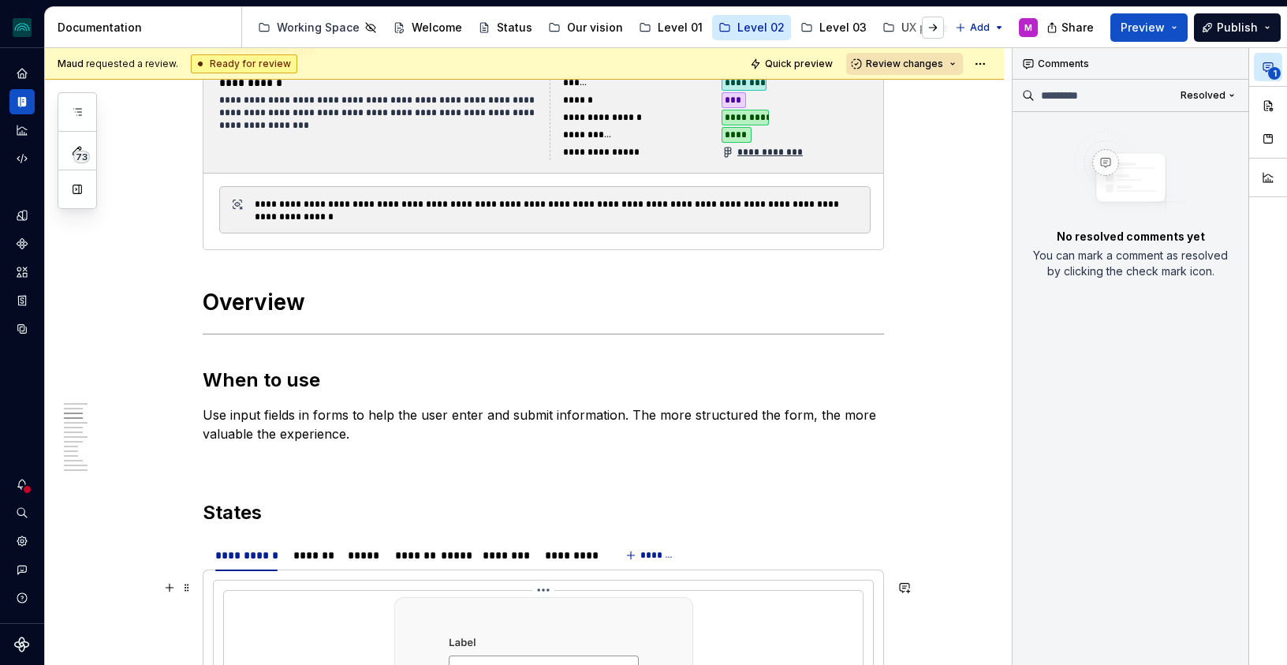
scroll to position [0, 0]
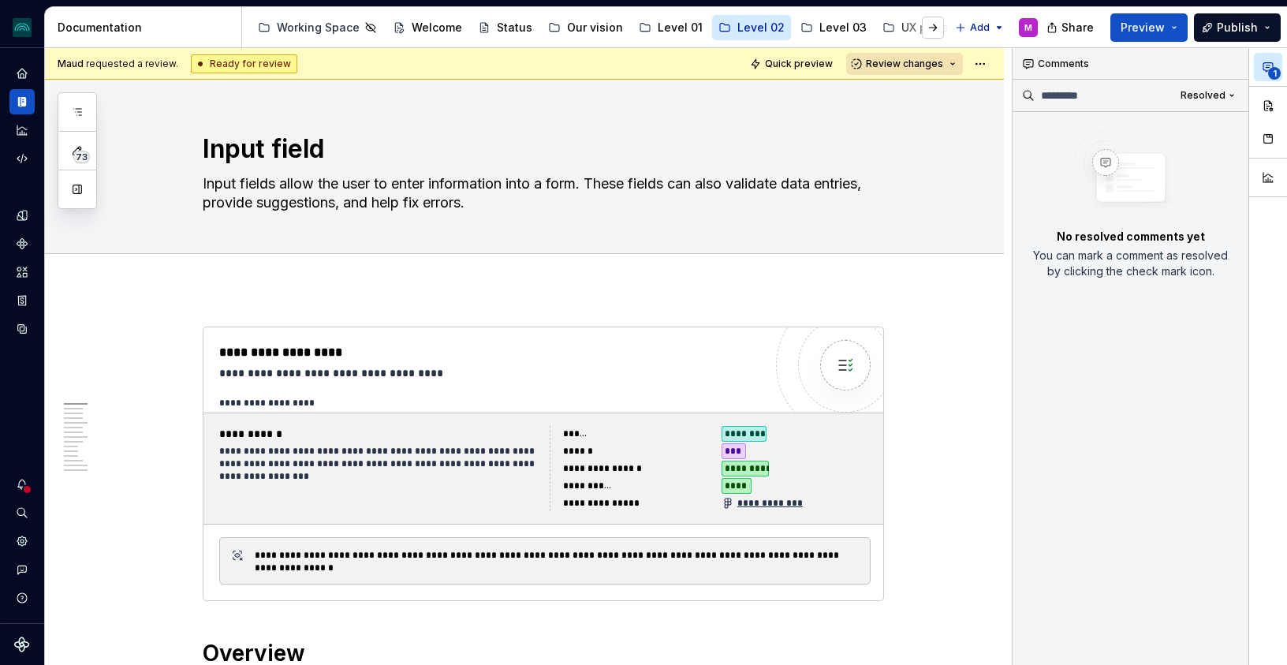
click at [1233, 62] on icon "button" at bounding box center [1268, 67] width 13 height 13
click at [1216, 88] on button "Resolved" at bounding box center [1208, 95] width 69 height 22
click at [1168, 127] on div "Open comments" at bounding box center [1180, 126] width 103 height 16
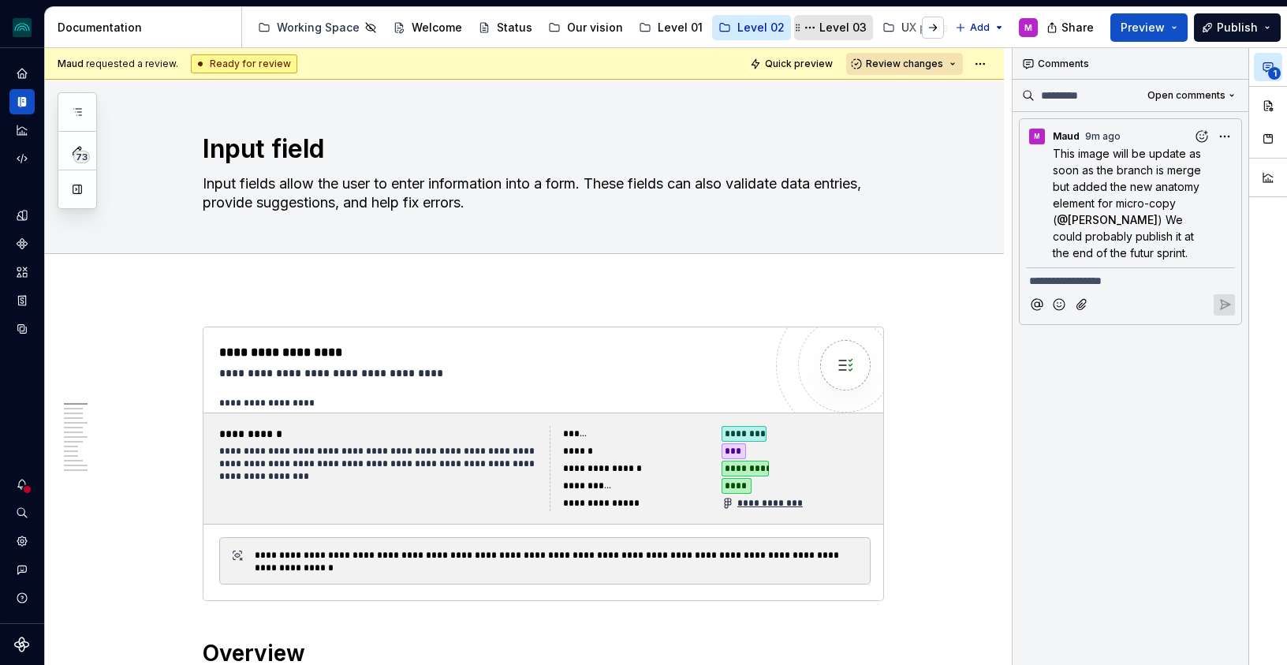
type textarea "*"
